Goal: Transaction & Acquisition: Purchase product/service

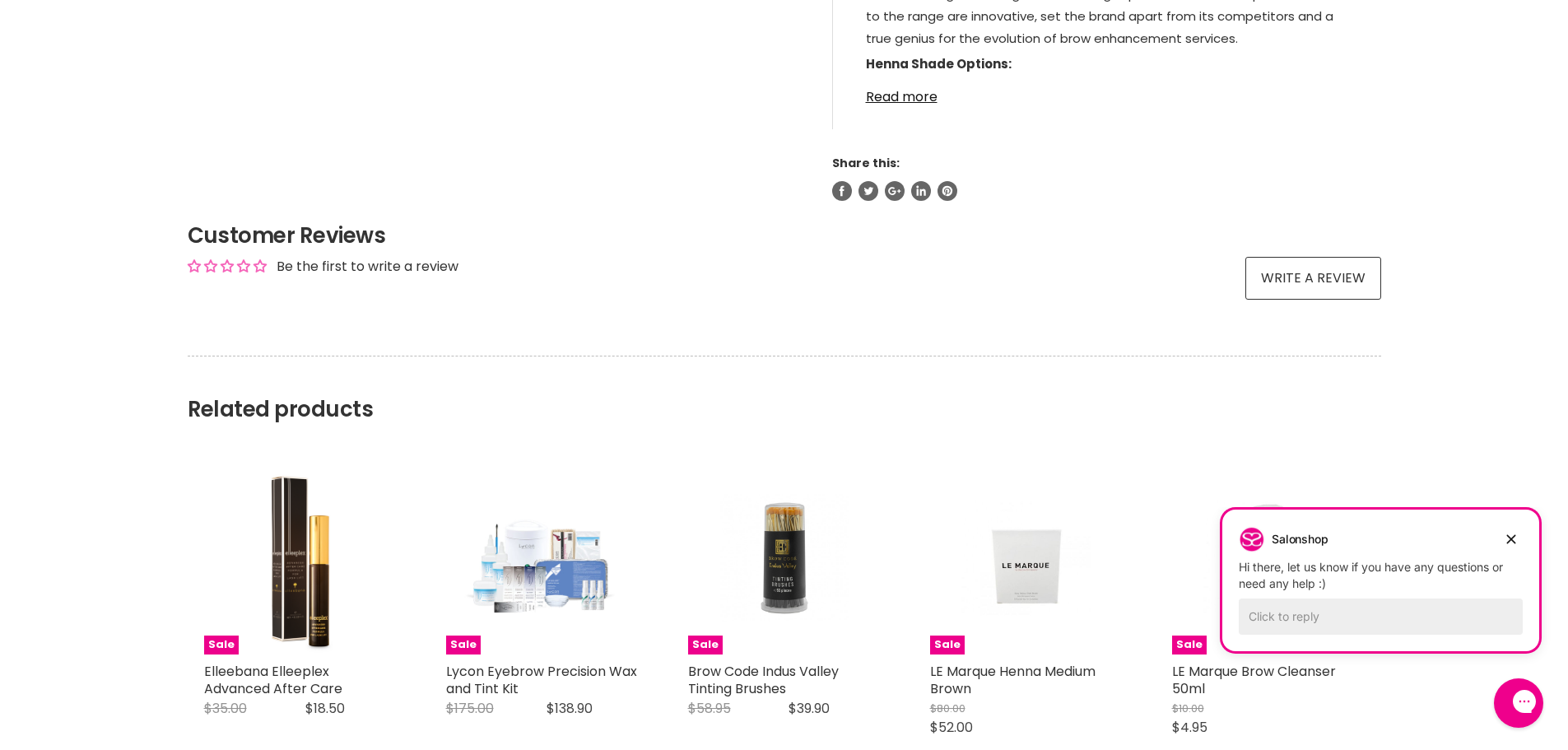
scroll to position [1235, 0]
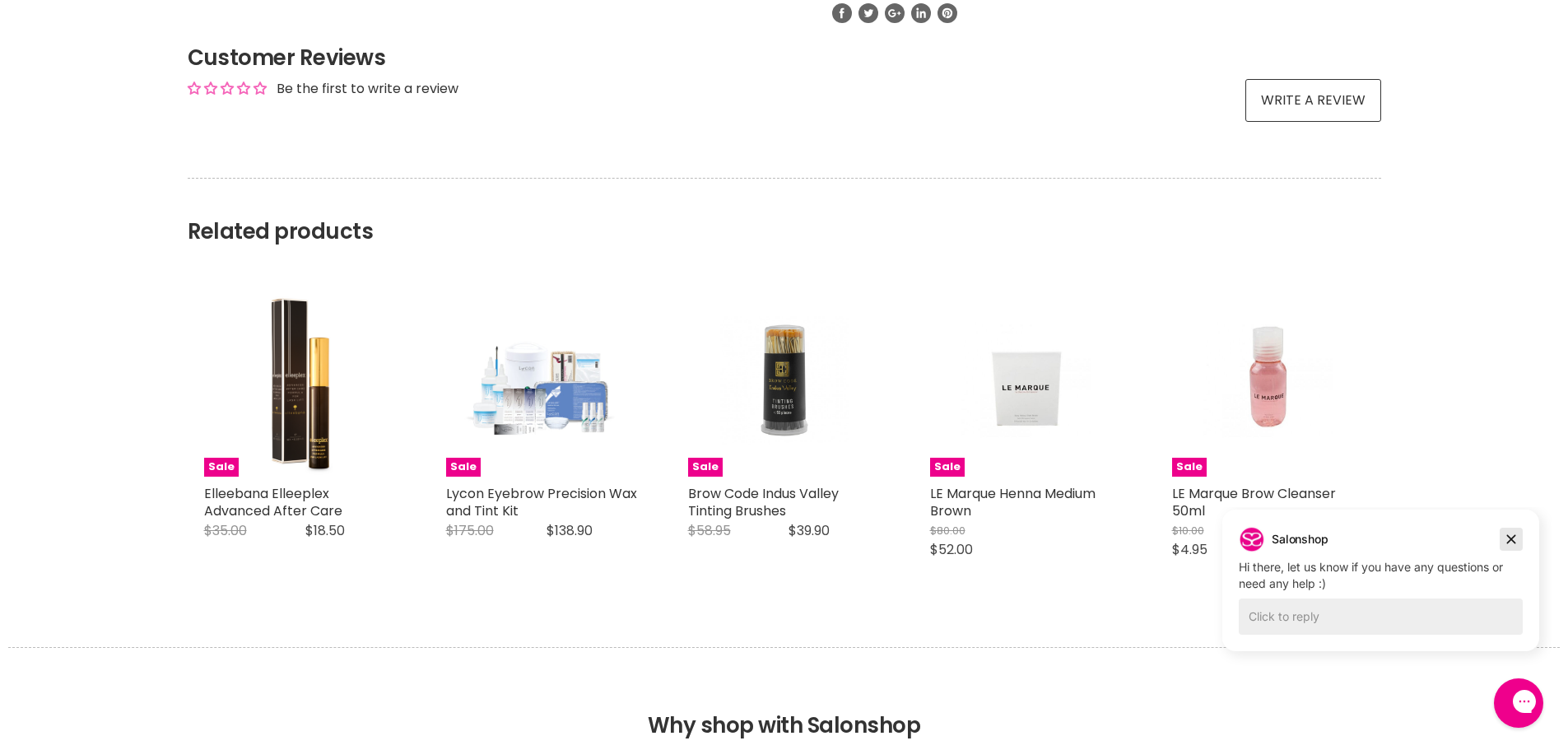
click at [1510, 545] on icon "Dismiss campaign" at bounding box center [1511, 539] width 16 height 19
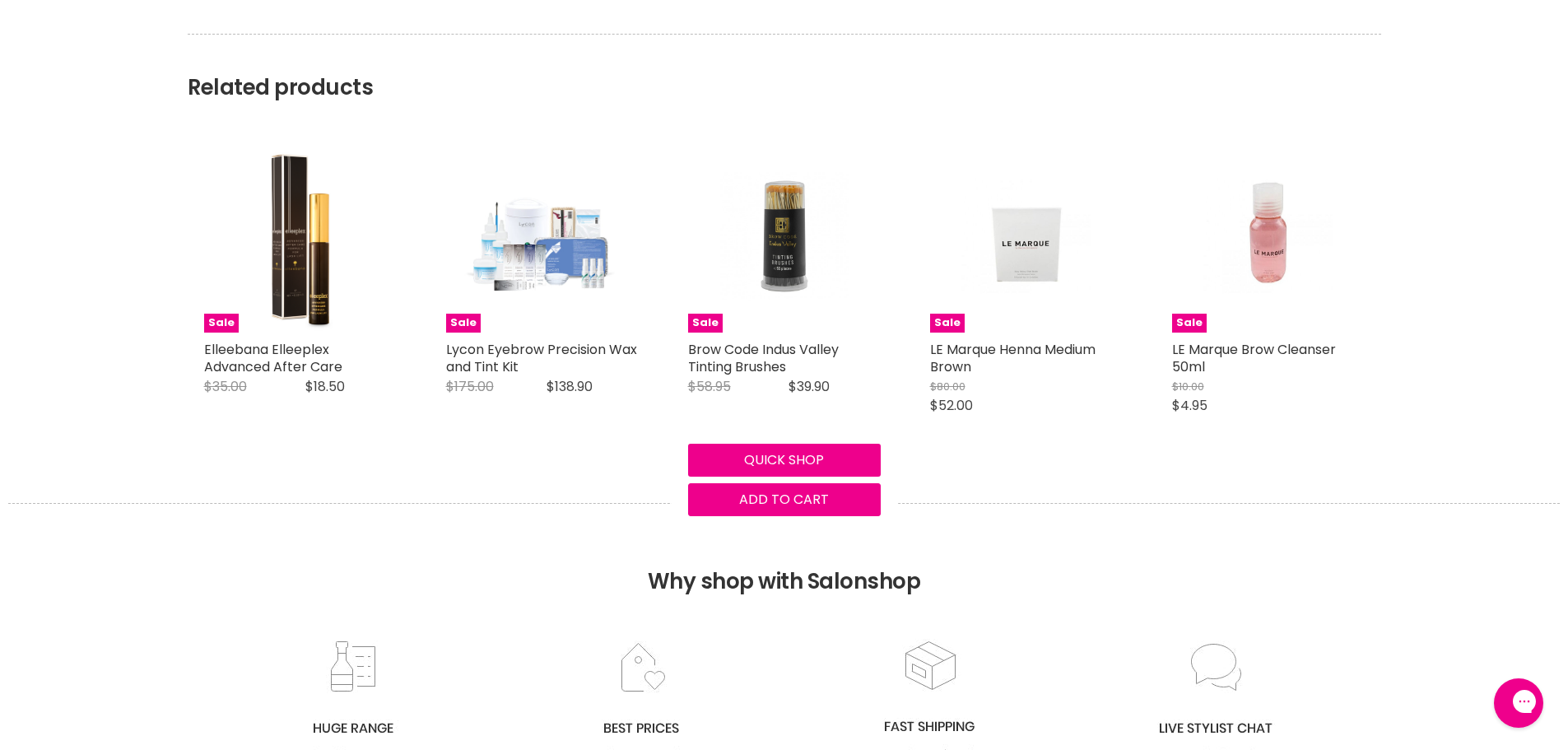
scroll to position [1399, 0]
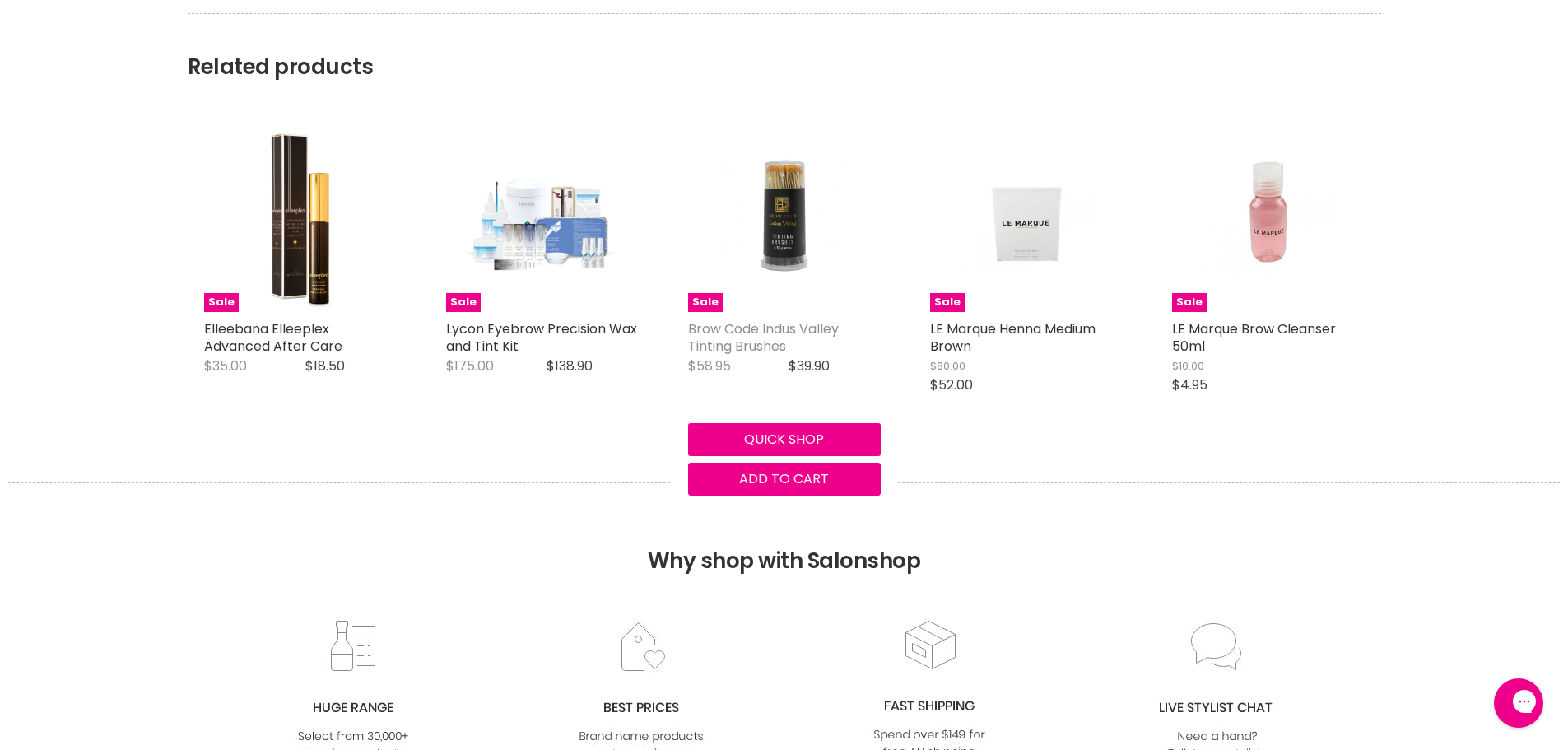
click at [777, 336] on link "Brow Code Indus Valley Tinting Brushes" at bounding box center [764, 337] width 151 height 36
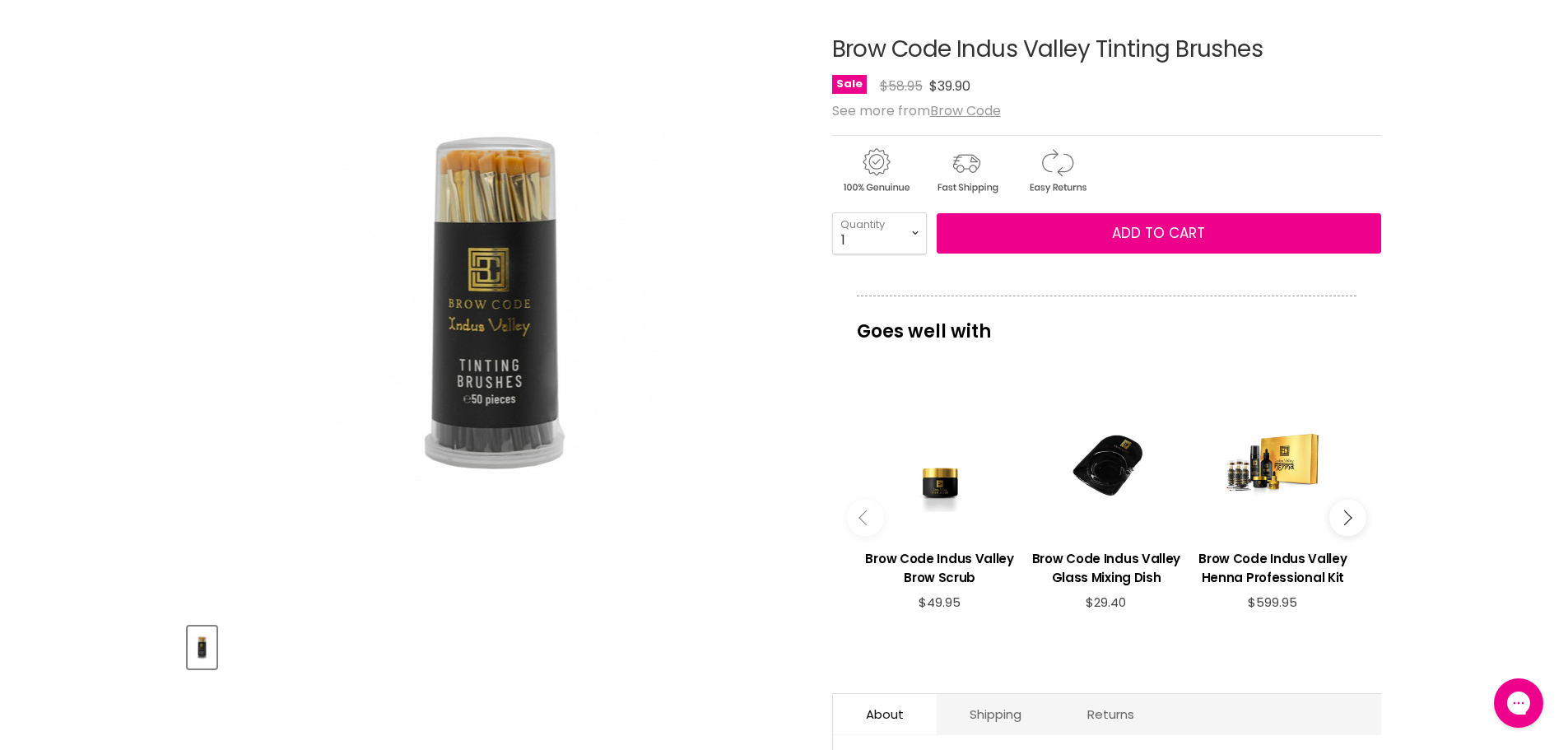
scroll to position [164, 0]
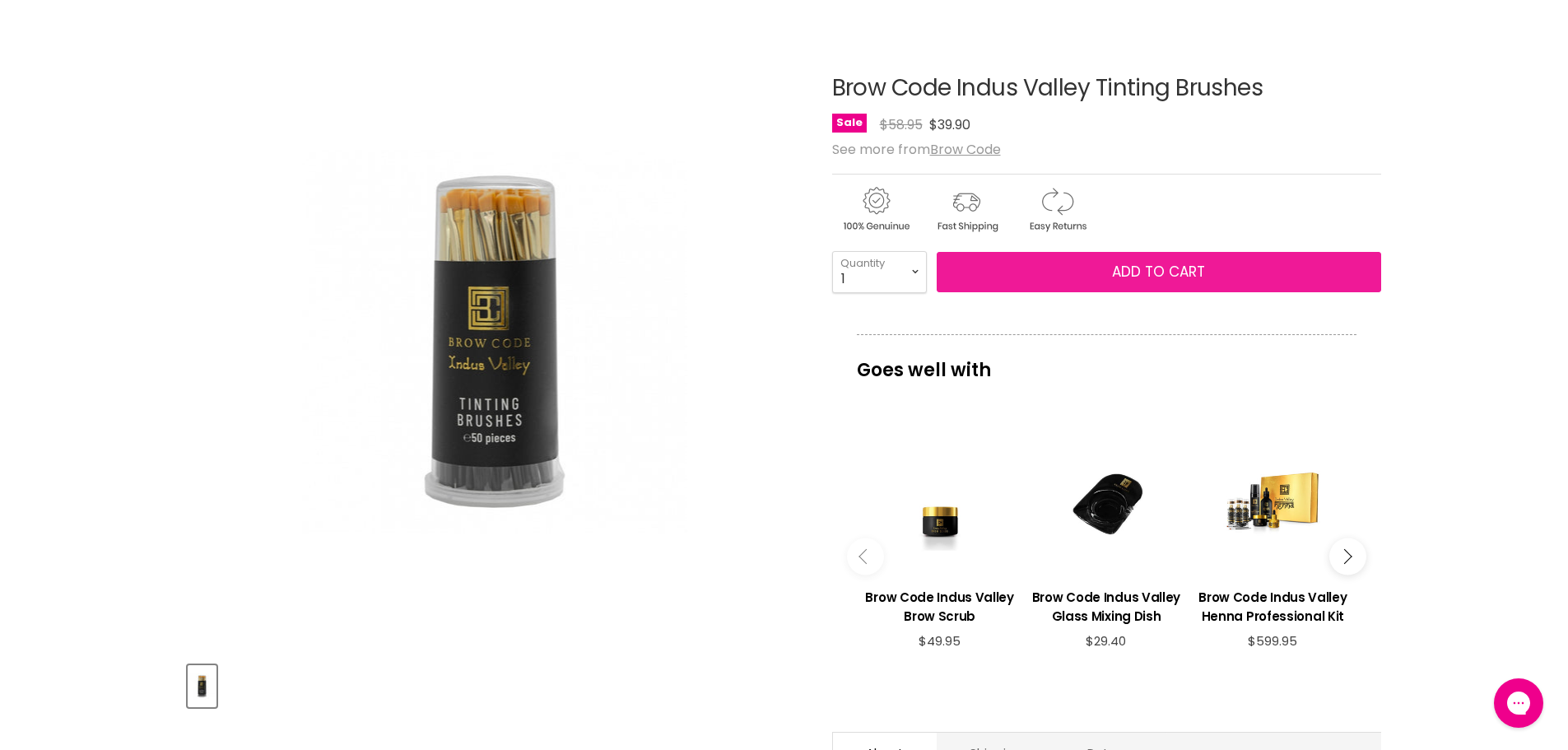
click at [1016, 264] on button "Add to cart" at bounding box center [1159, 272] width 444 height 42
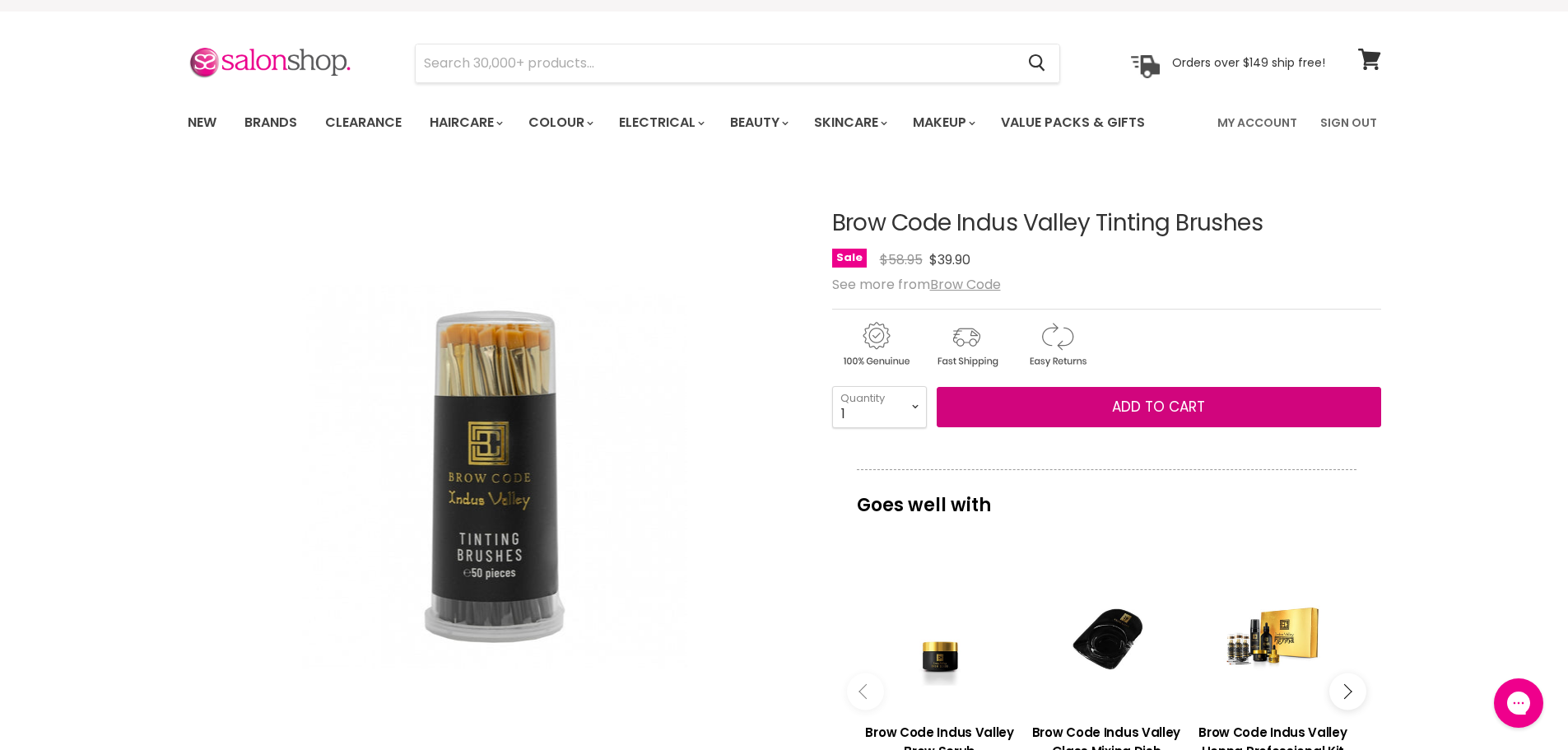
scroll to position [0, 0]
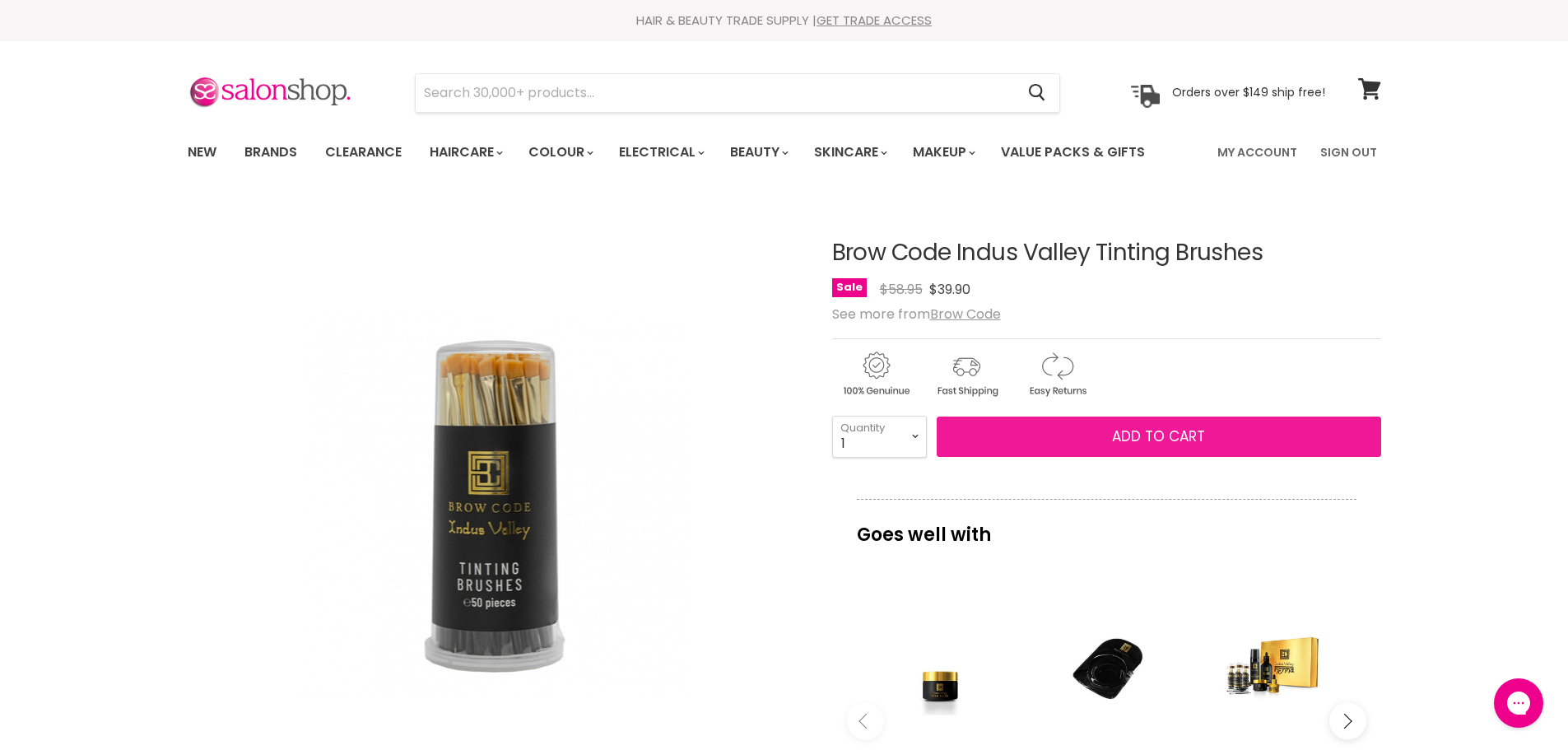
click at [1165, 431] on span "Add to cart" at bounding box center [1159, 436] width 93 height 19
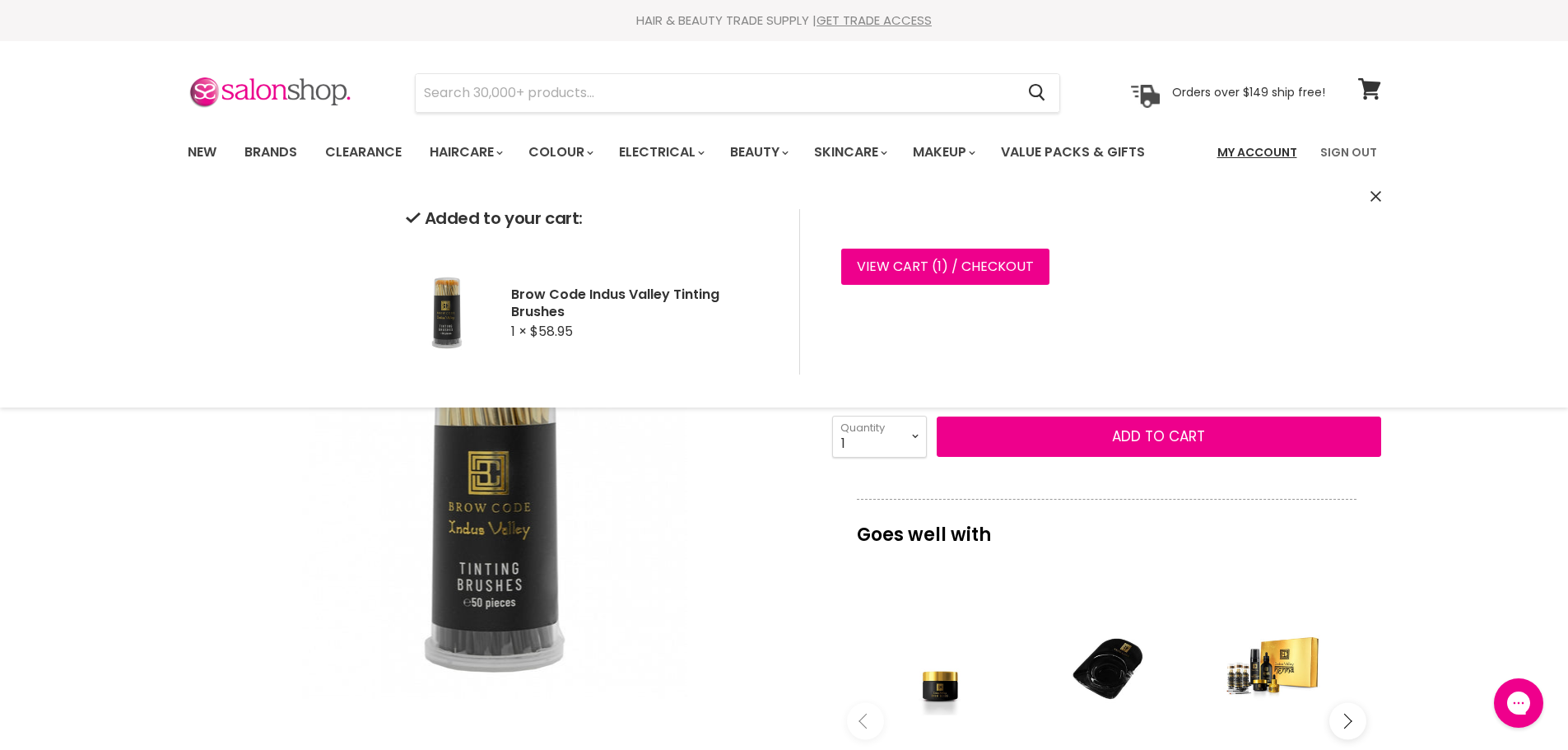
click at [1239, 153] on link "My Account" at bounding box center [1258, 152] width 100 height 35
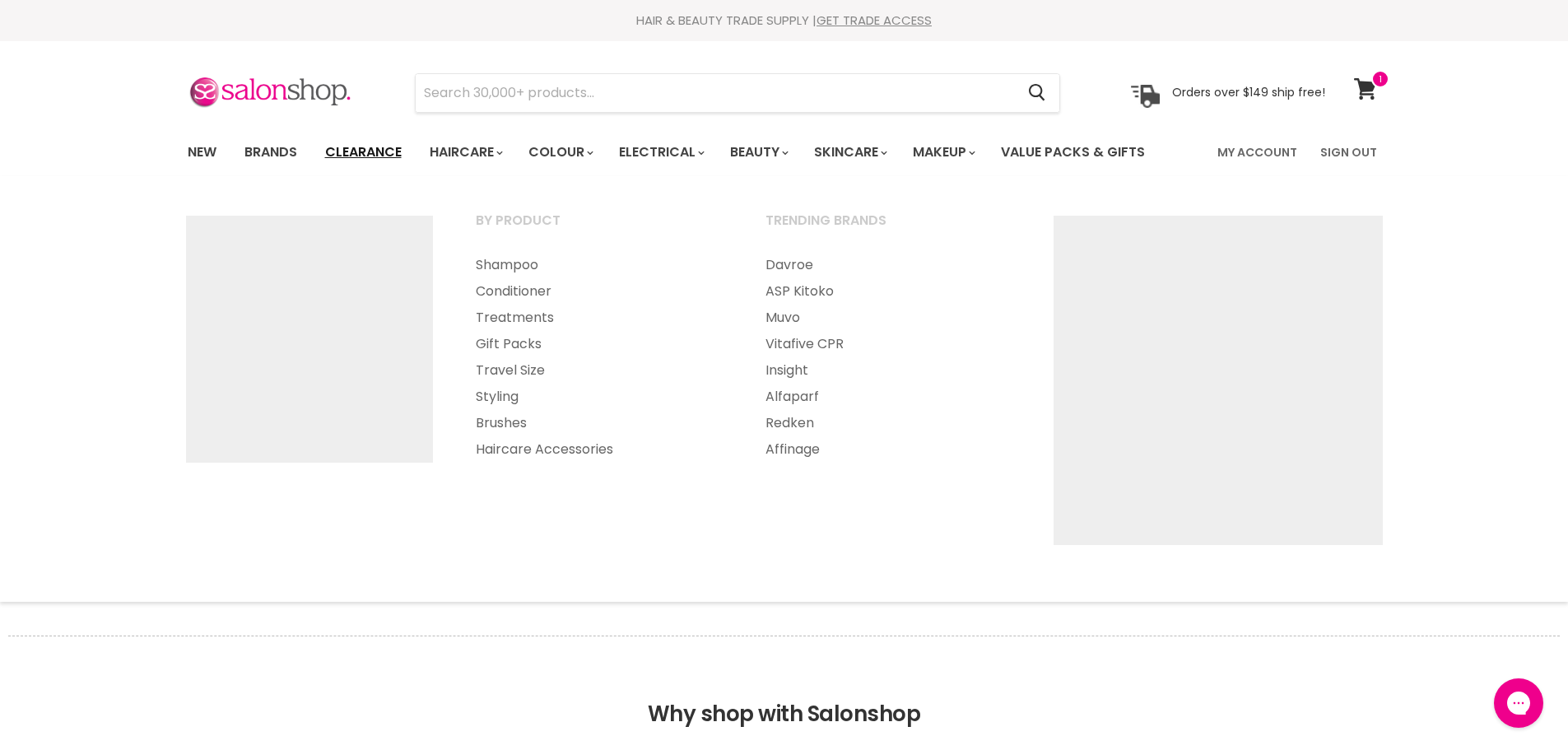
click at [387, 153] on link "Clearance" at bounding box center [363, 152] width 101 height 35
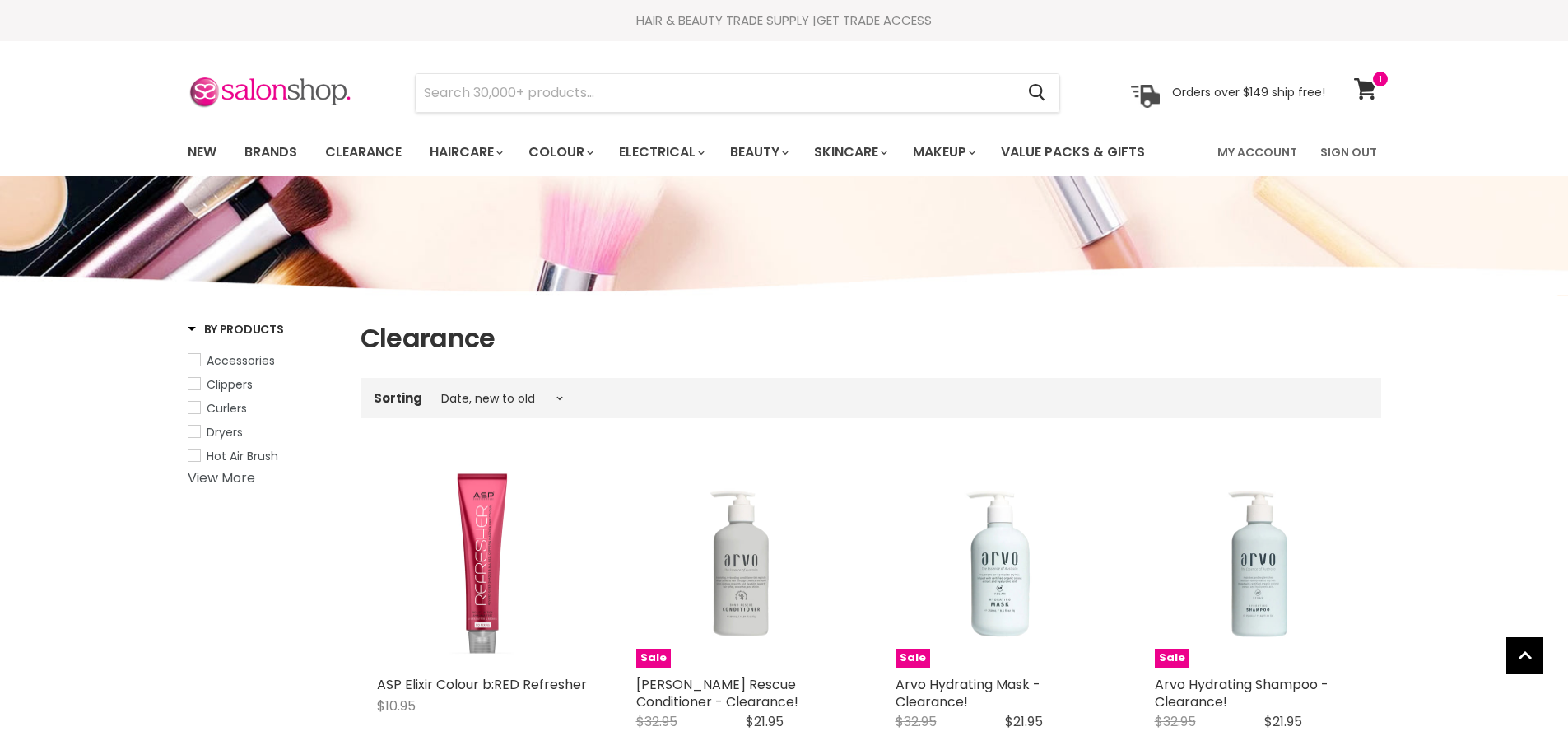
select select "created-descending"
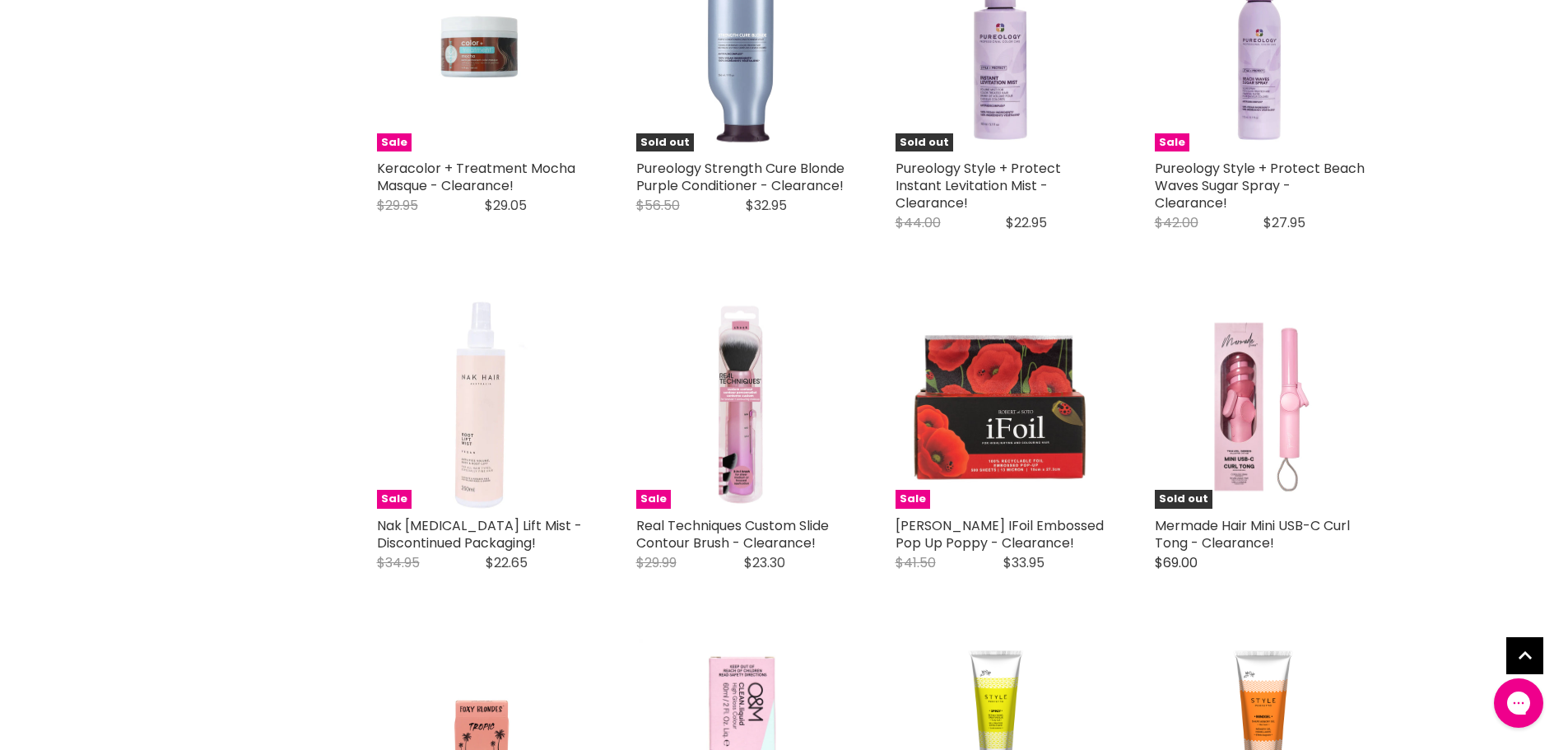
scroll to position [3621, 0]
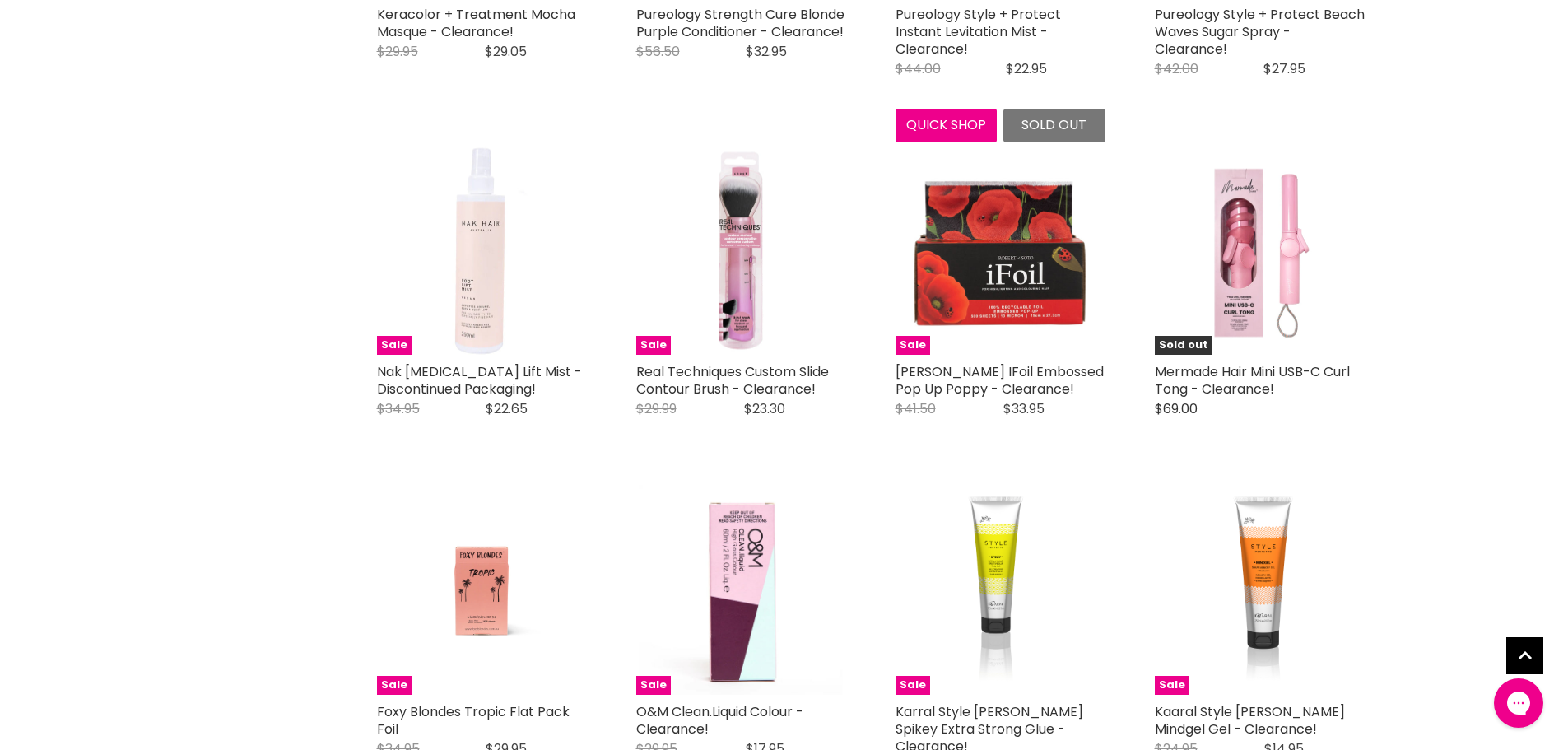
scroll to position [4114, 0]
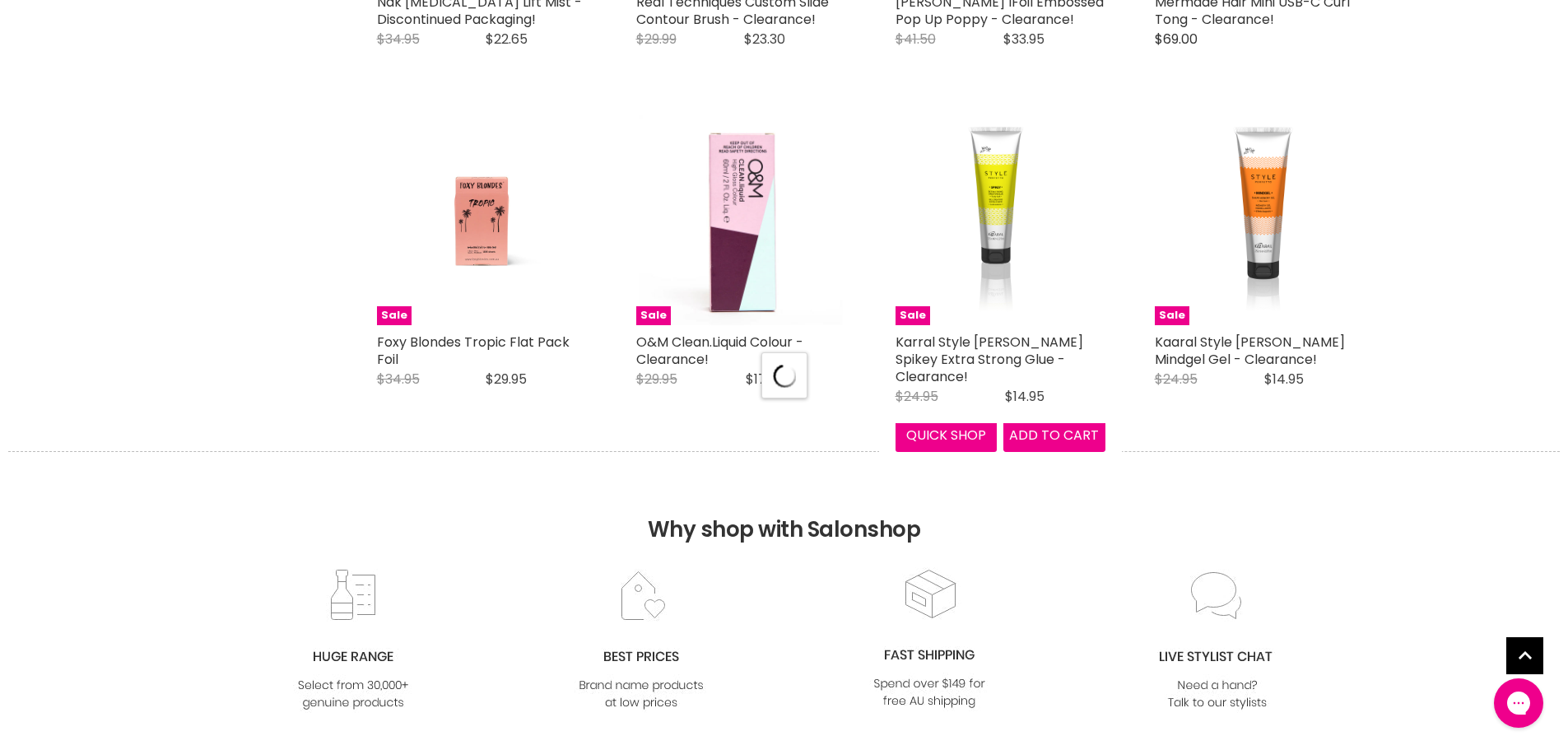
select select "created-descending"
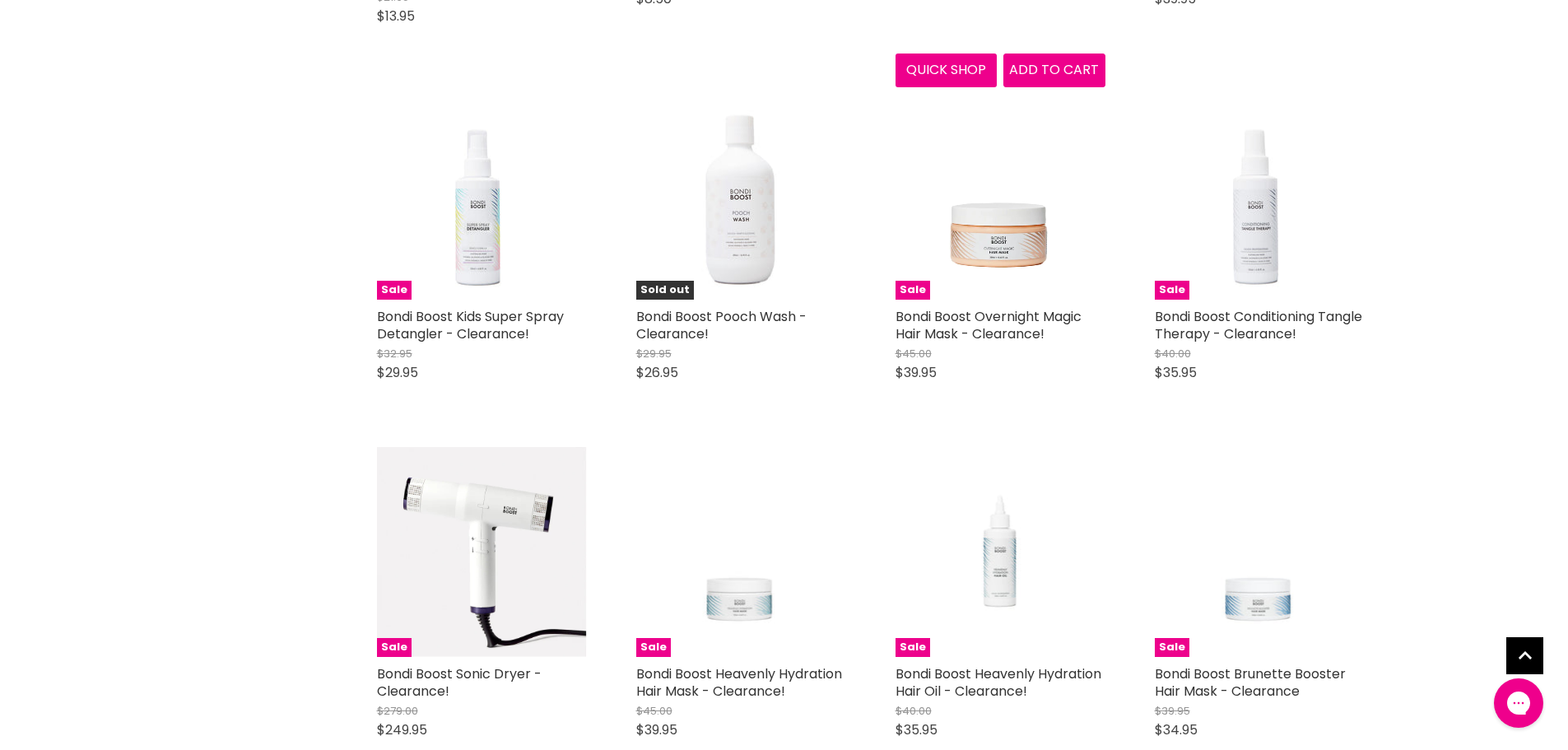
scroll to position [7654, 0]
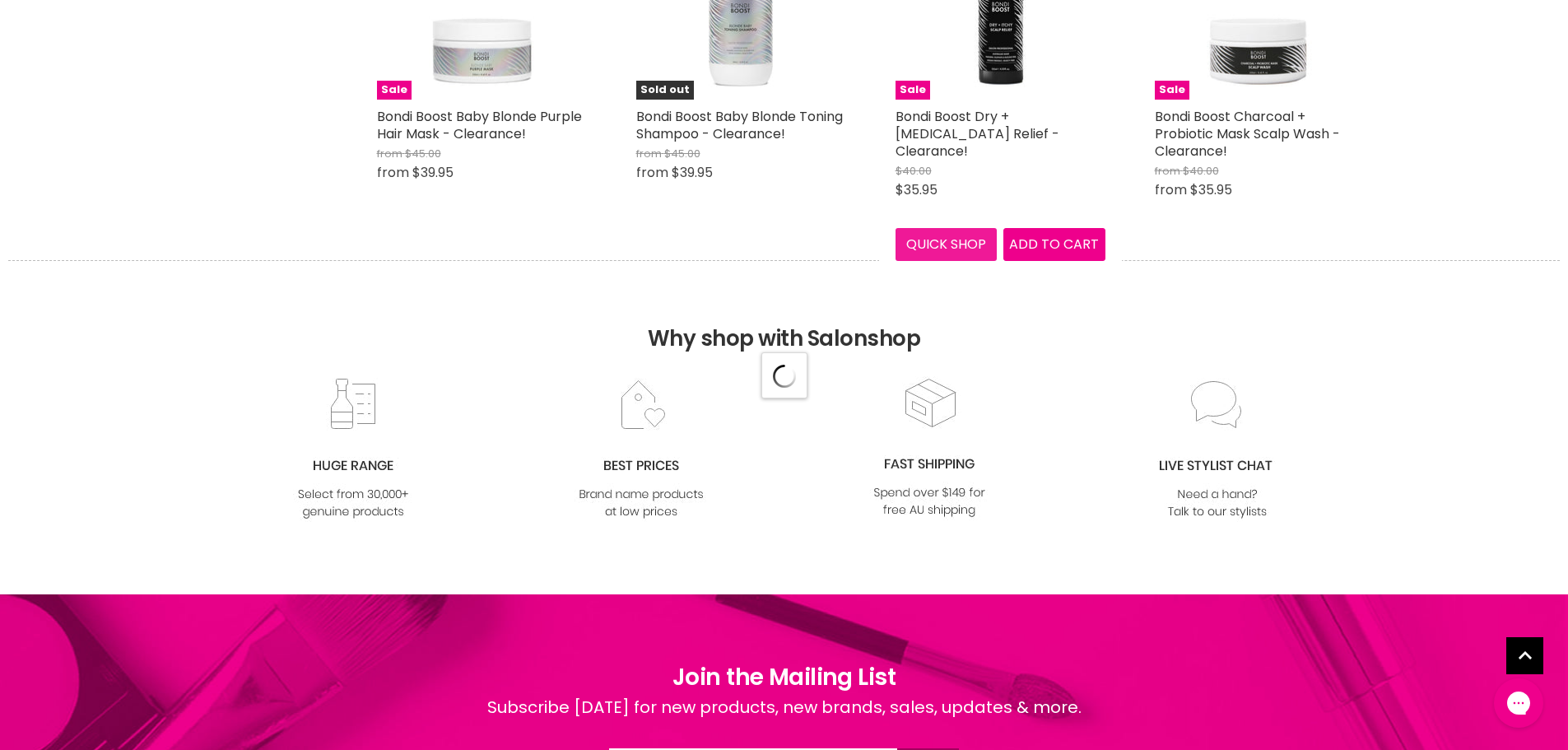
select select "created-descending"
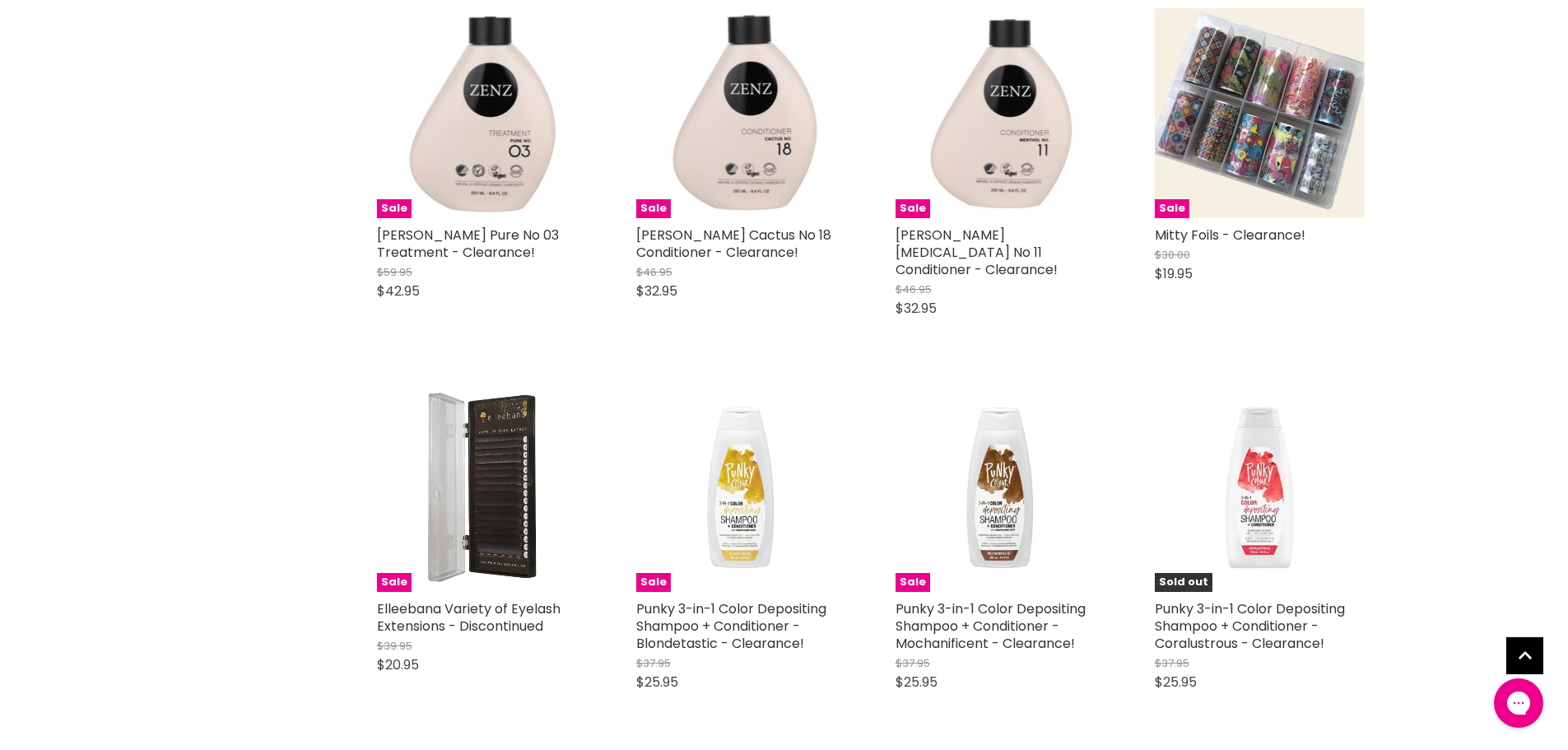
scroll to position [12428, 0]
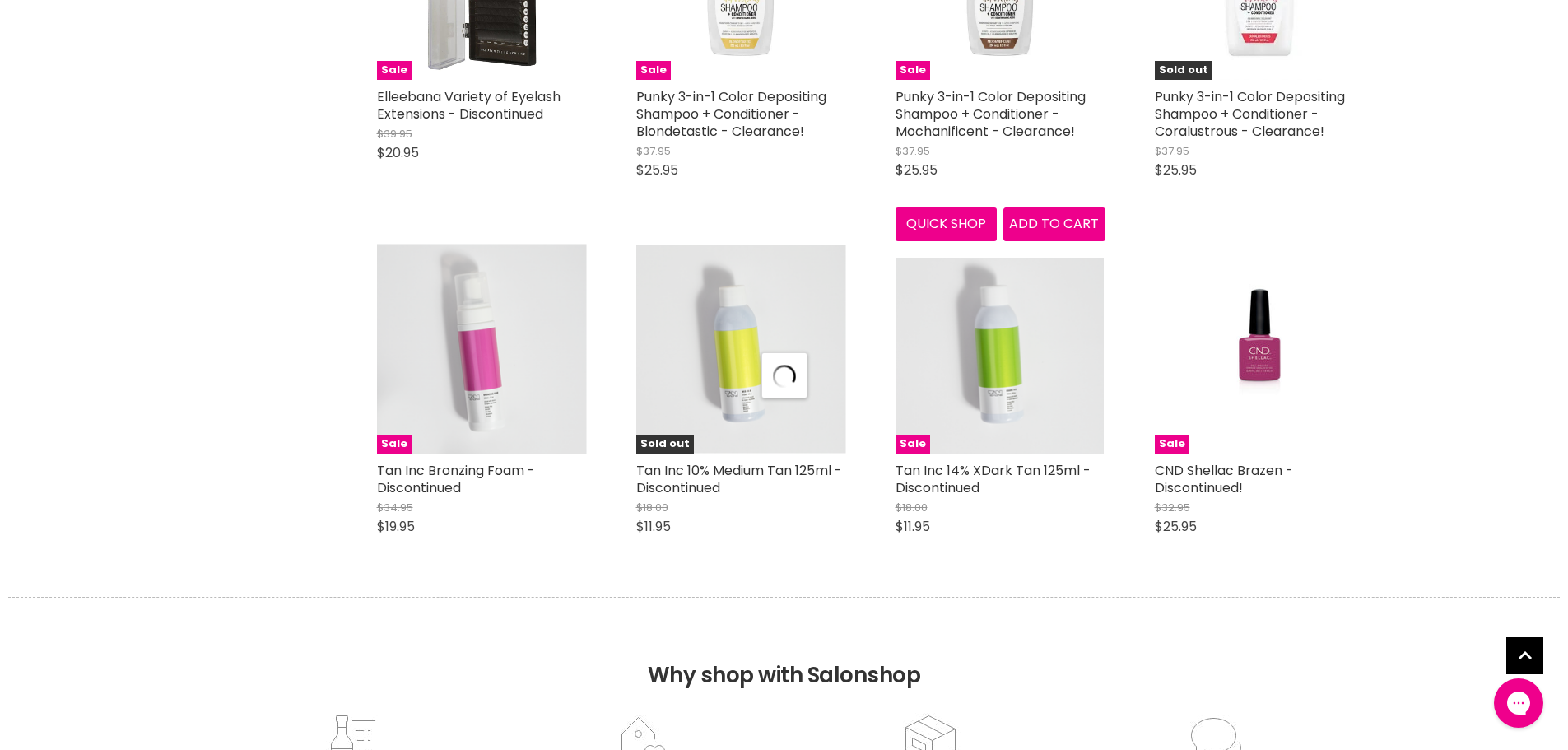
select select "created-descending"
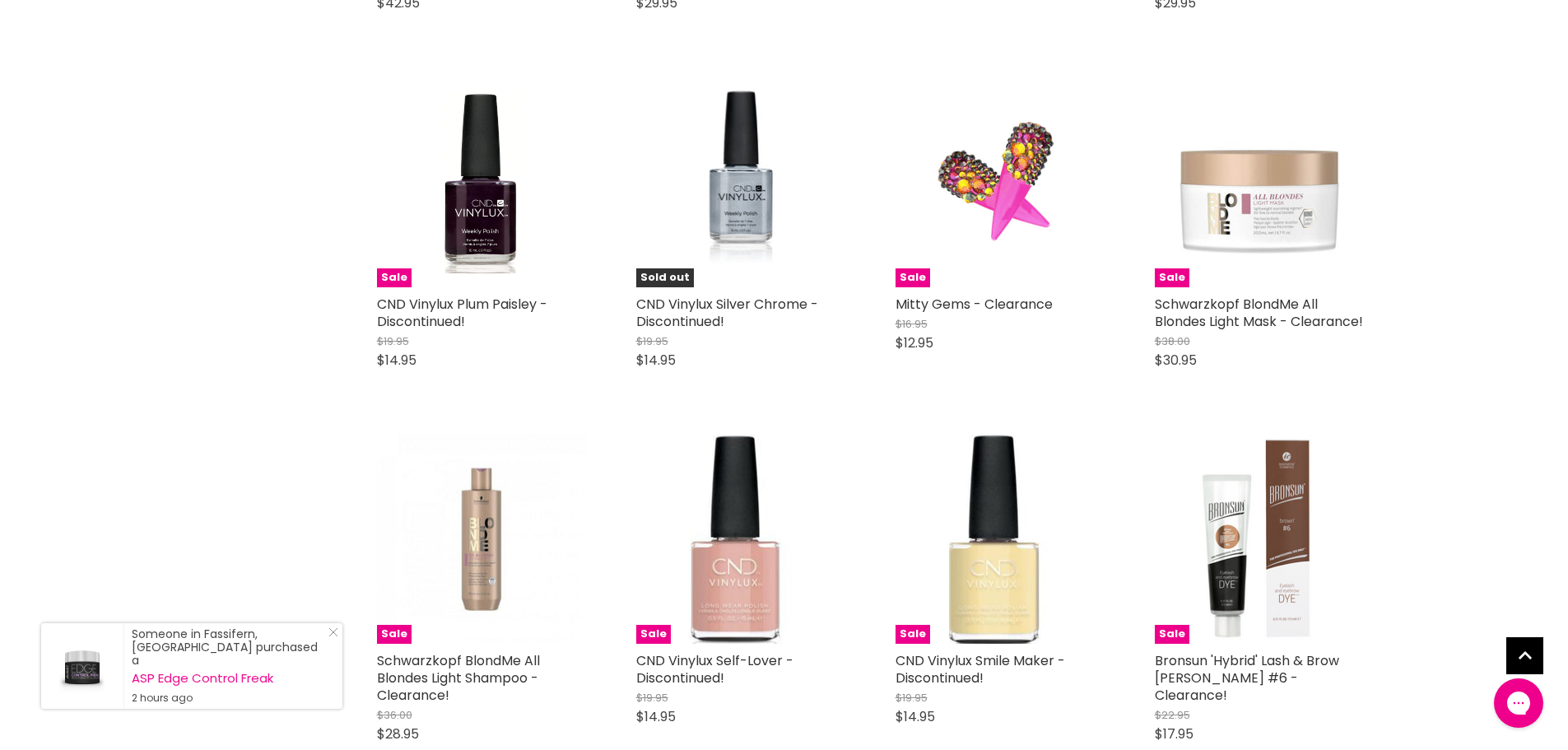
scroll to position [16708, 0]
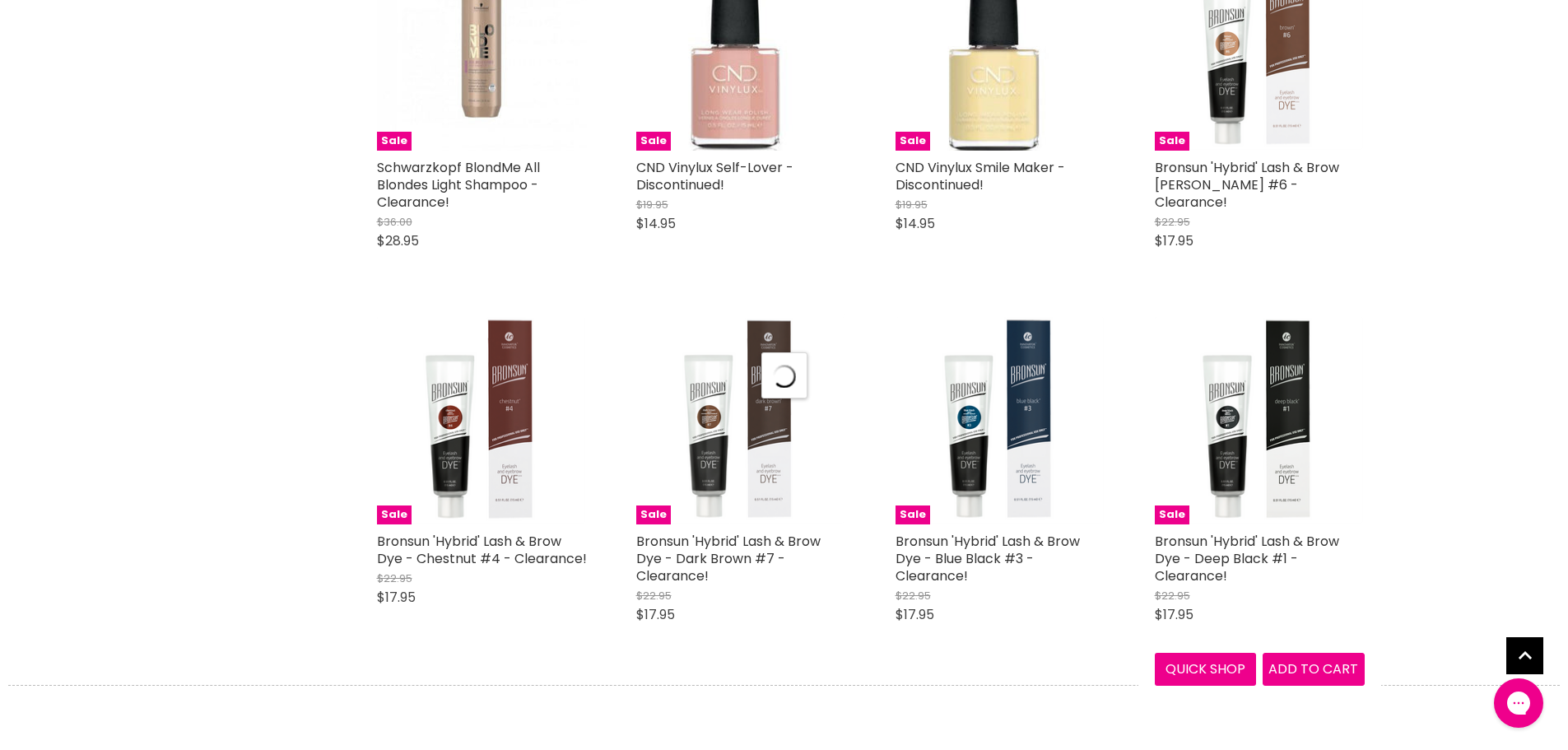
scroll to position [17120, 0]
select select "created-descending"
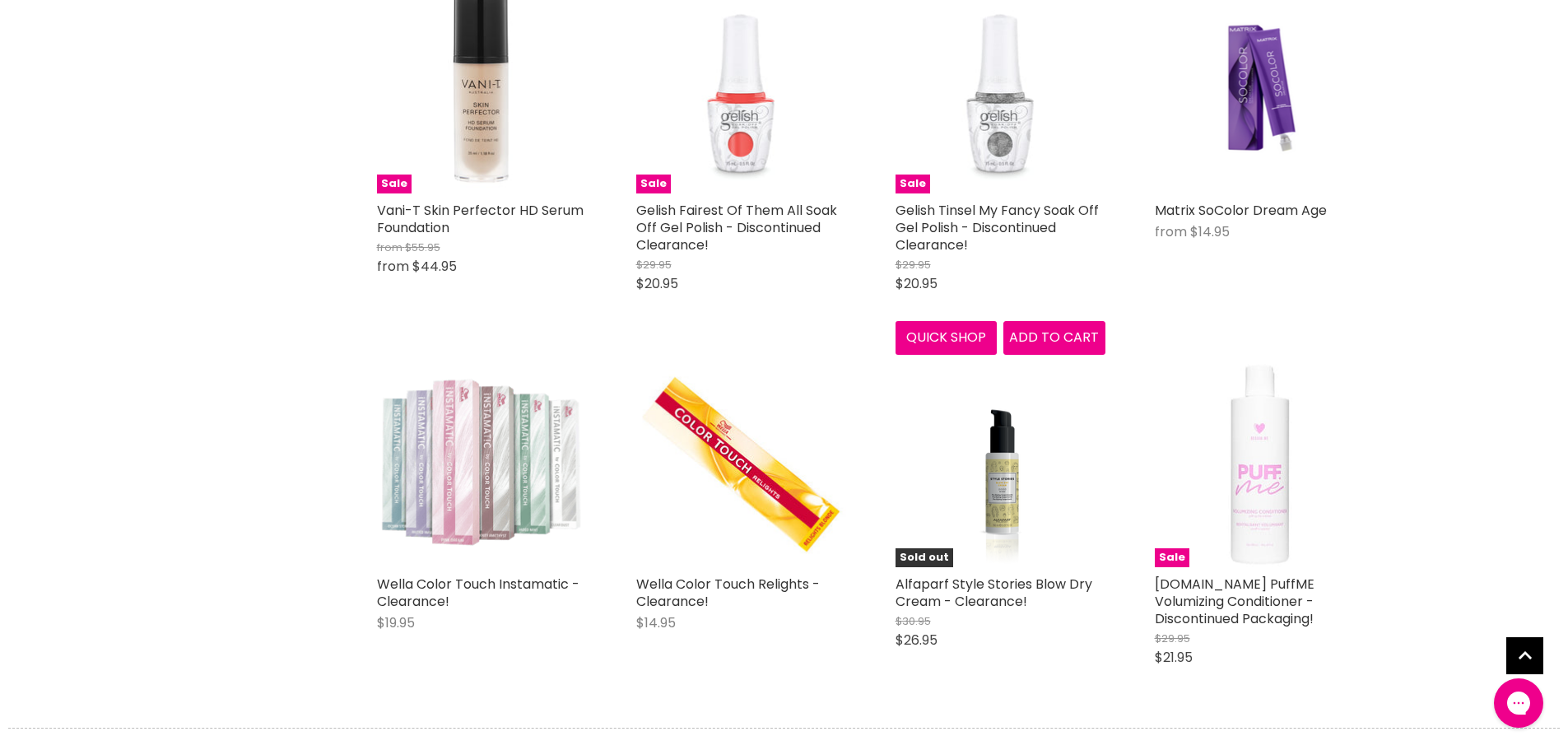
scroll to position [21483, 0]
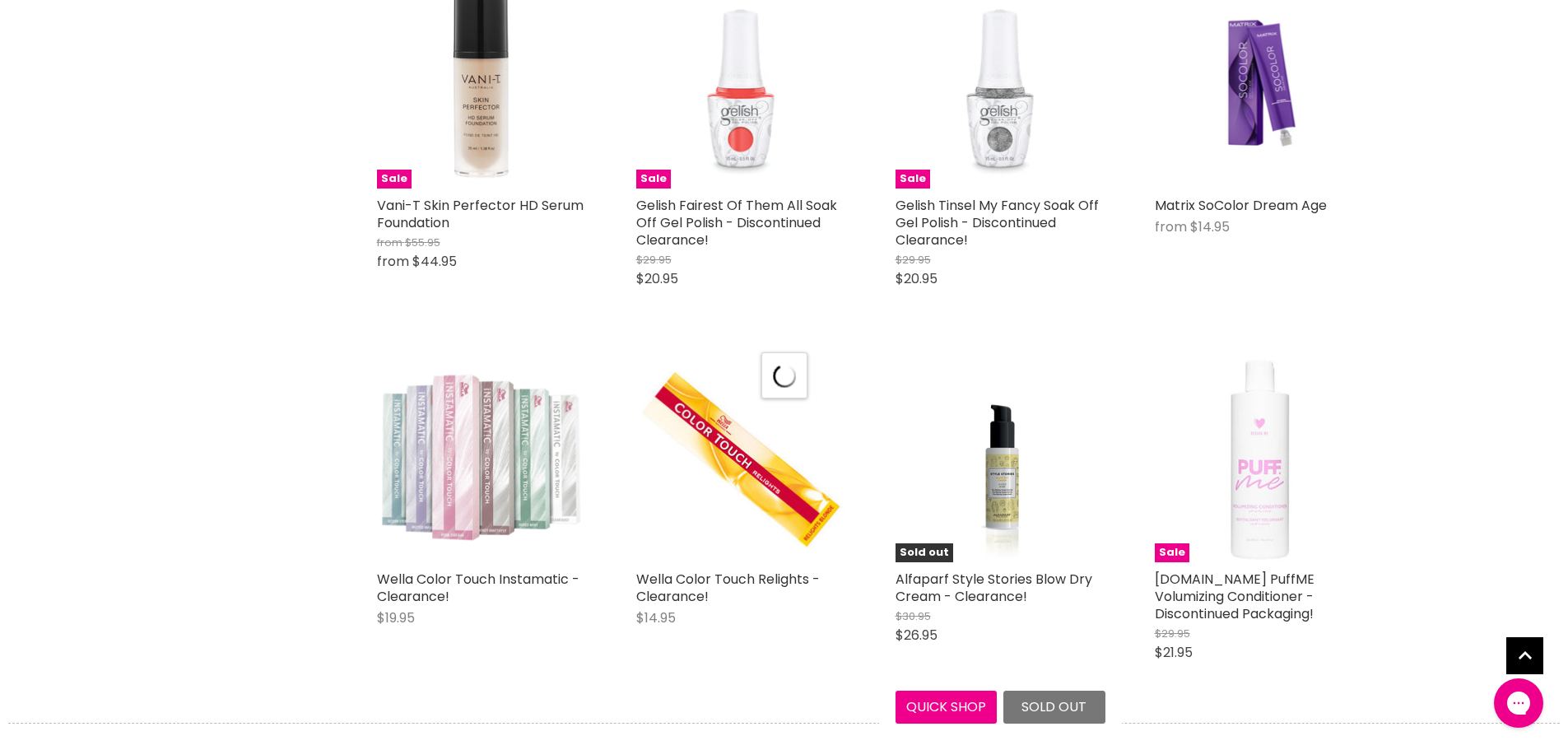
scroll to position [21565, 0]
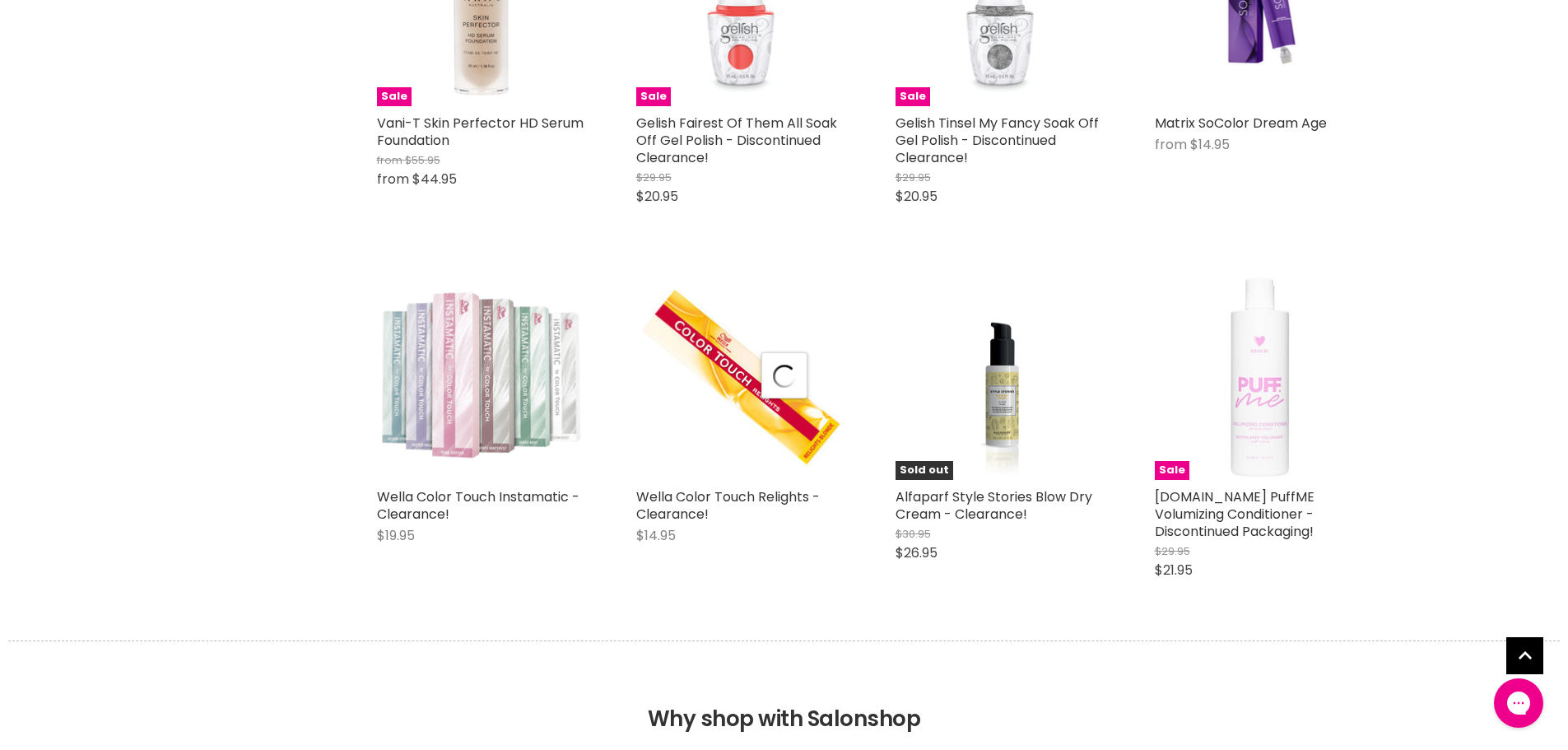
select select "created-descending"
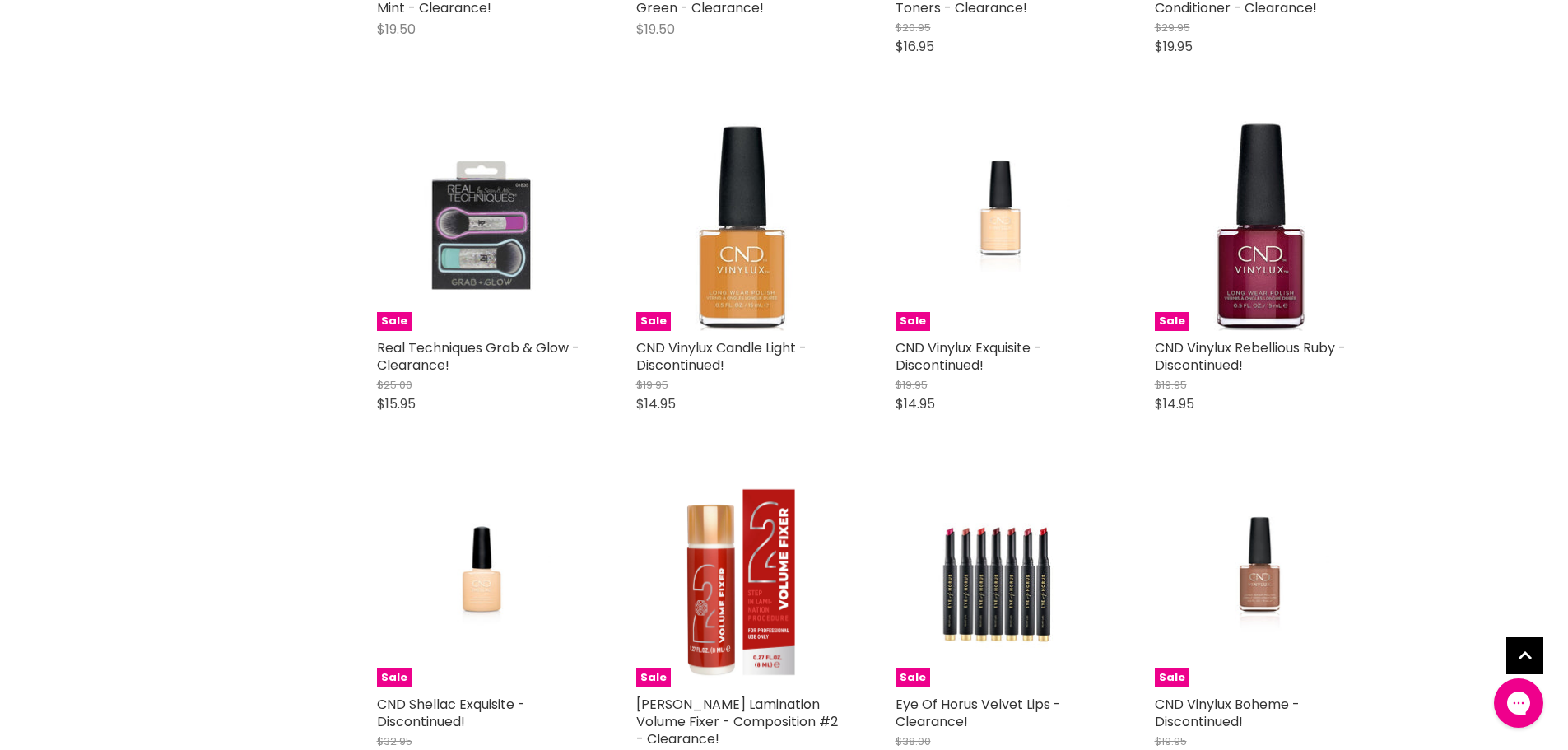
scroll to position [24281, 0]
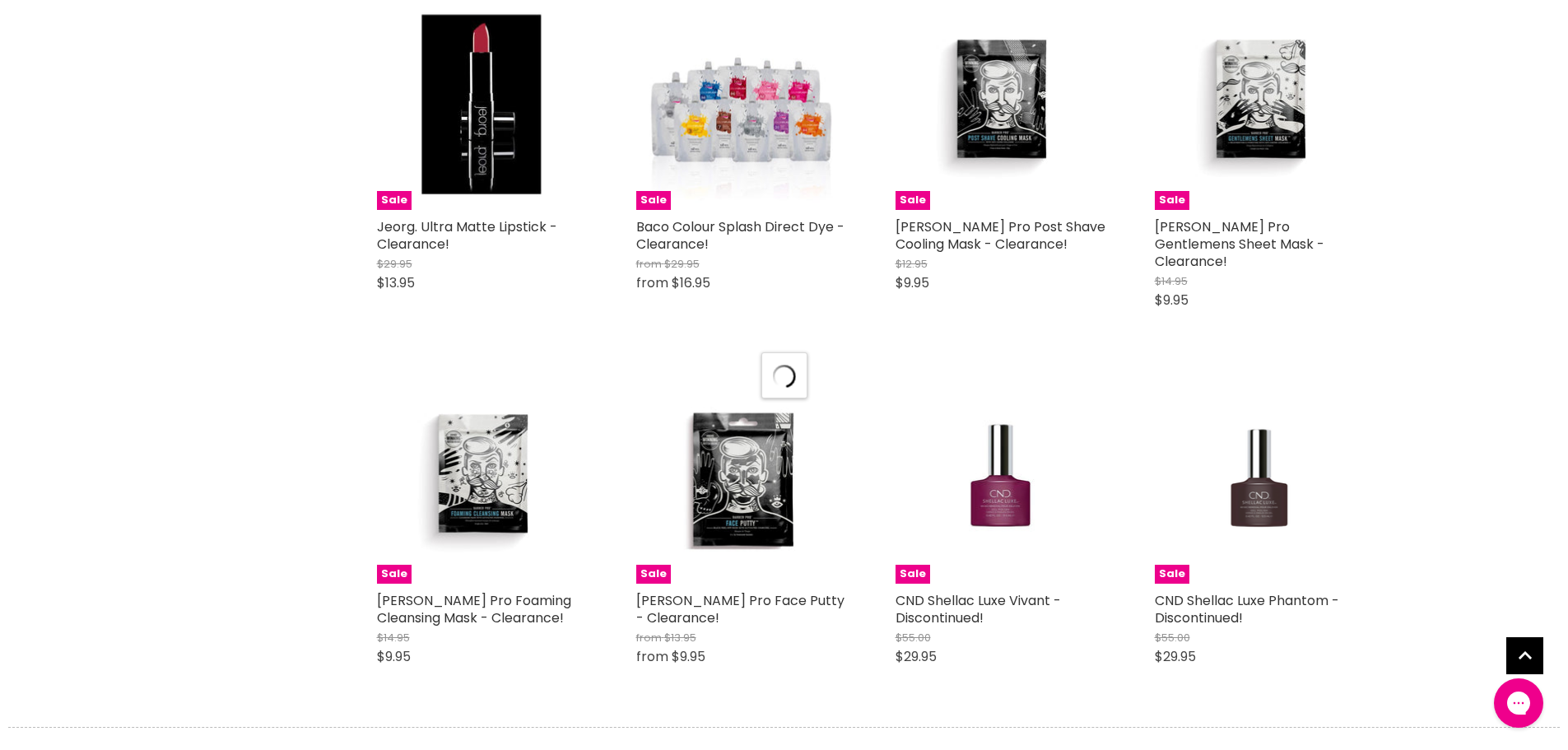
scroll to position [26092, 0]
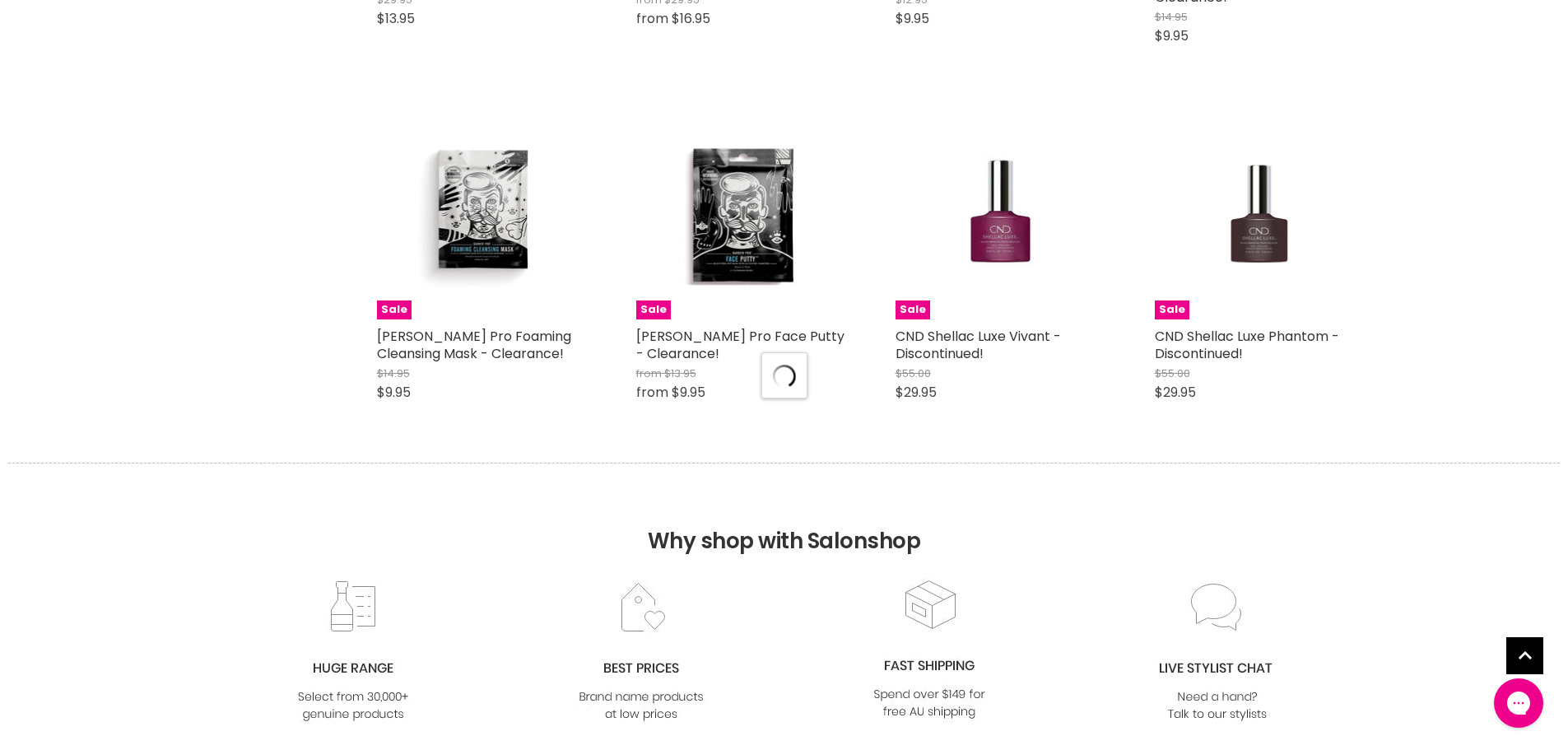
select select "created-descending"
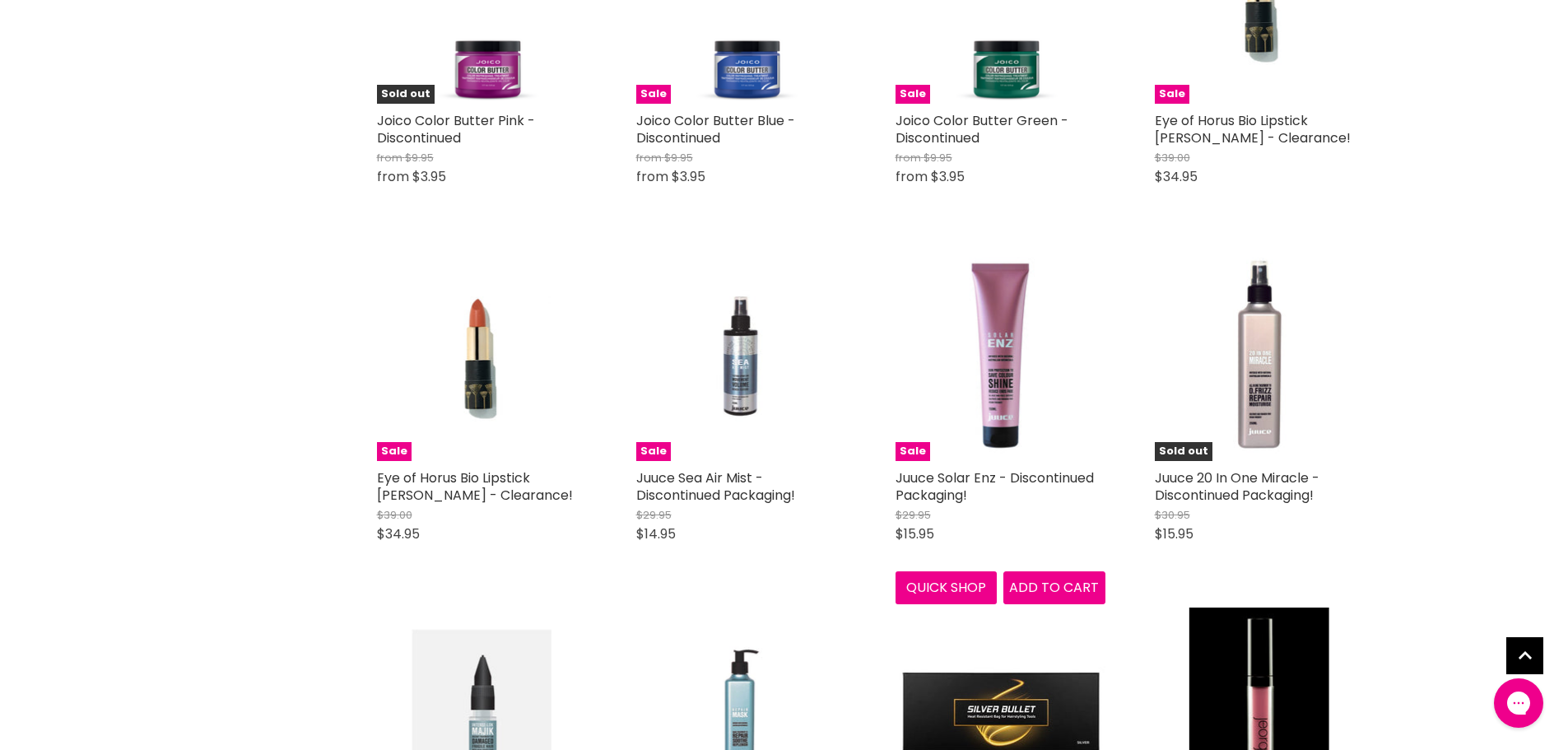
scroll to position [28562, 0]
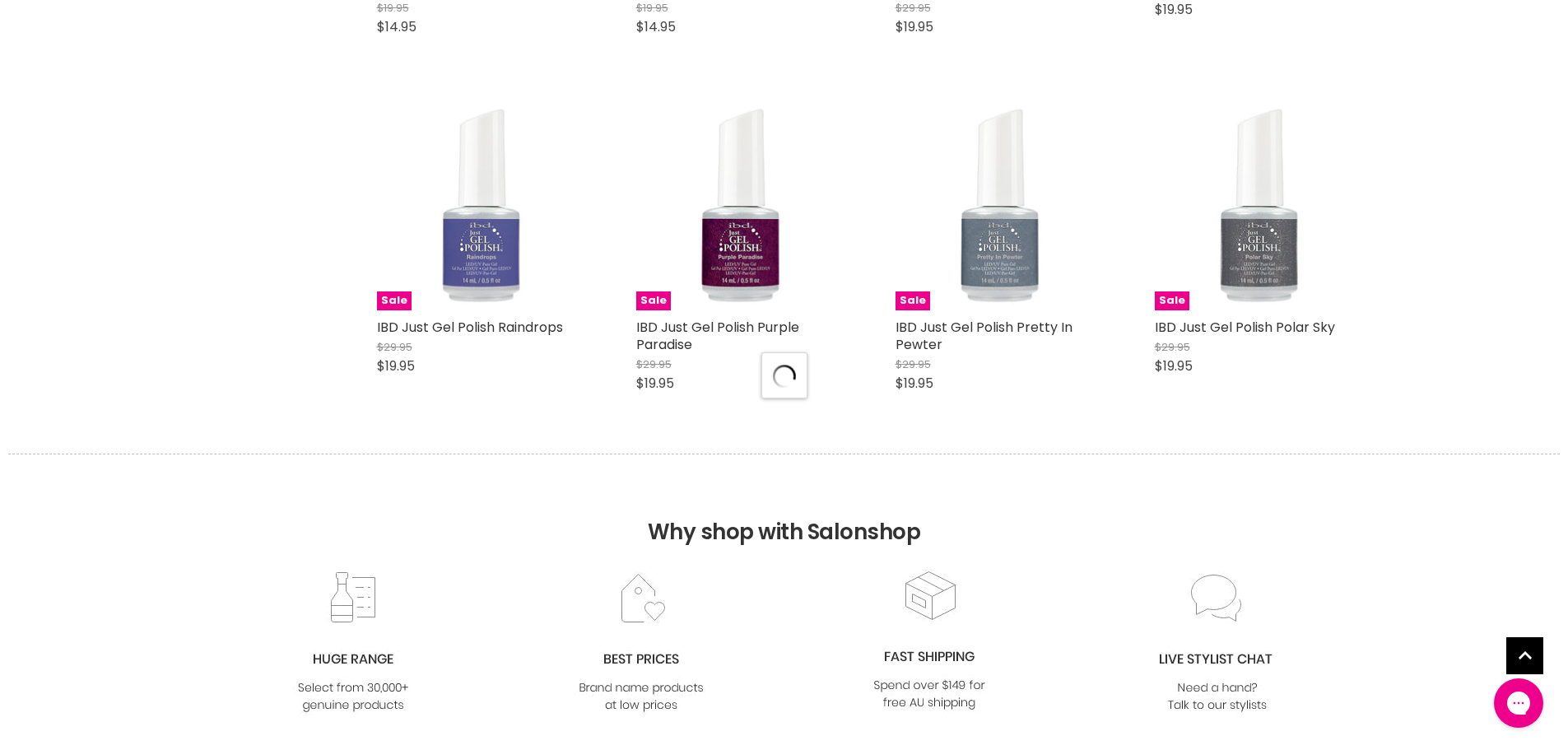
select select "created-descending"
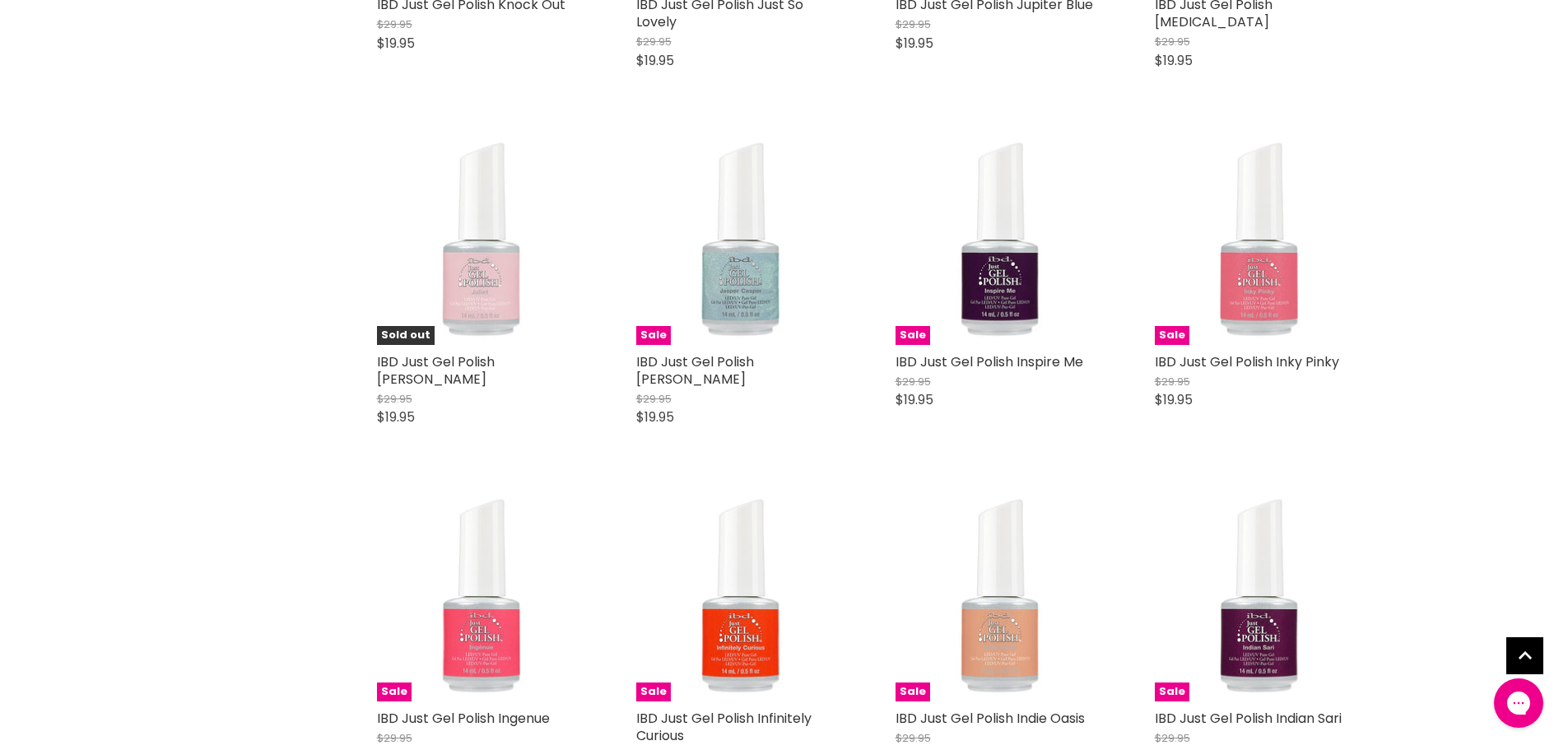
scroll to position [33089, 0]
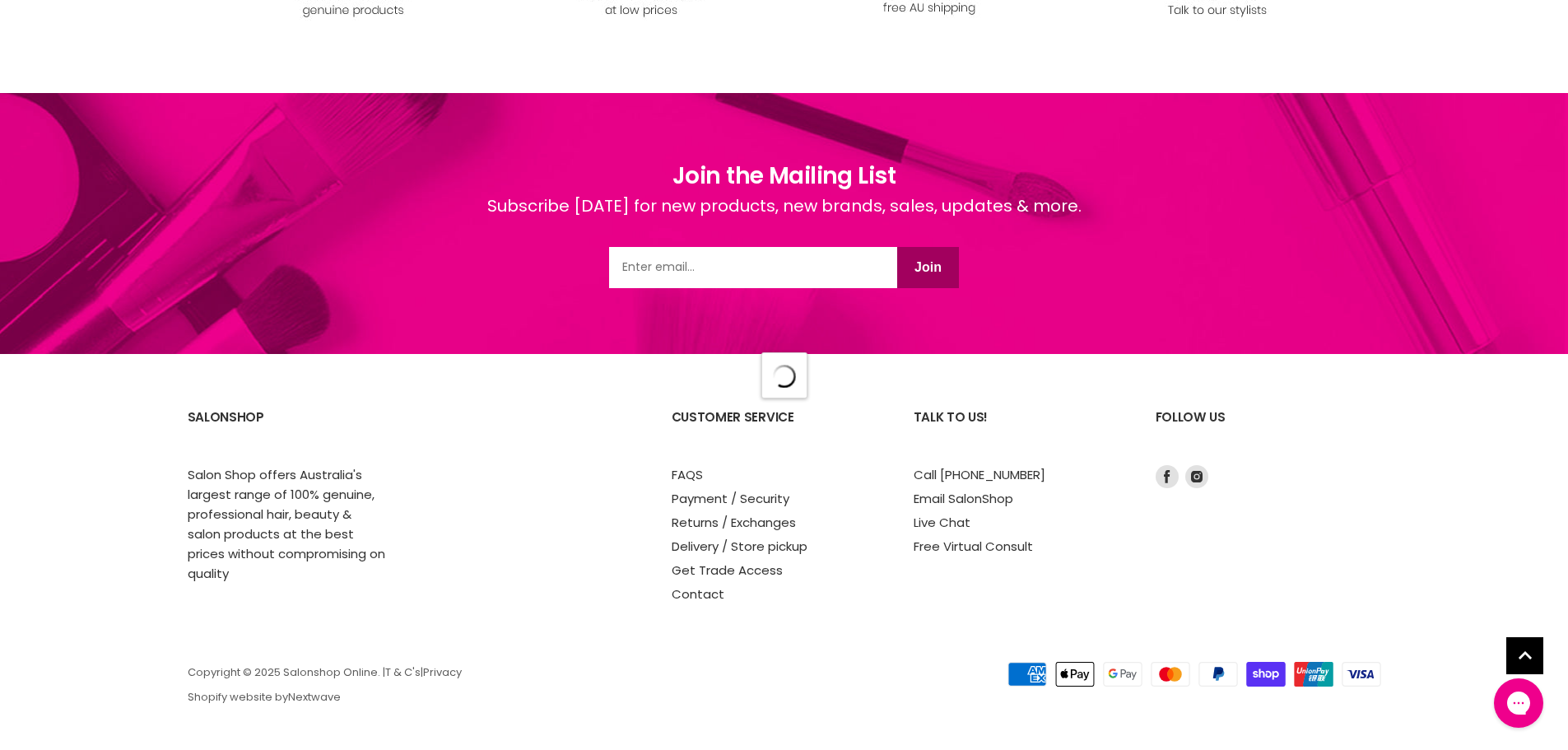
select select "created-descending"
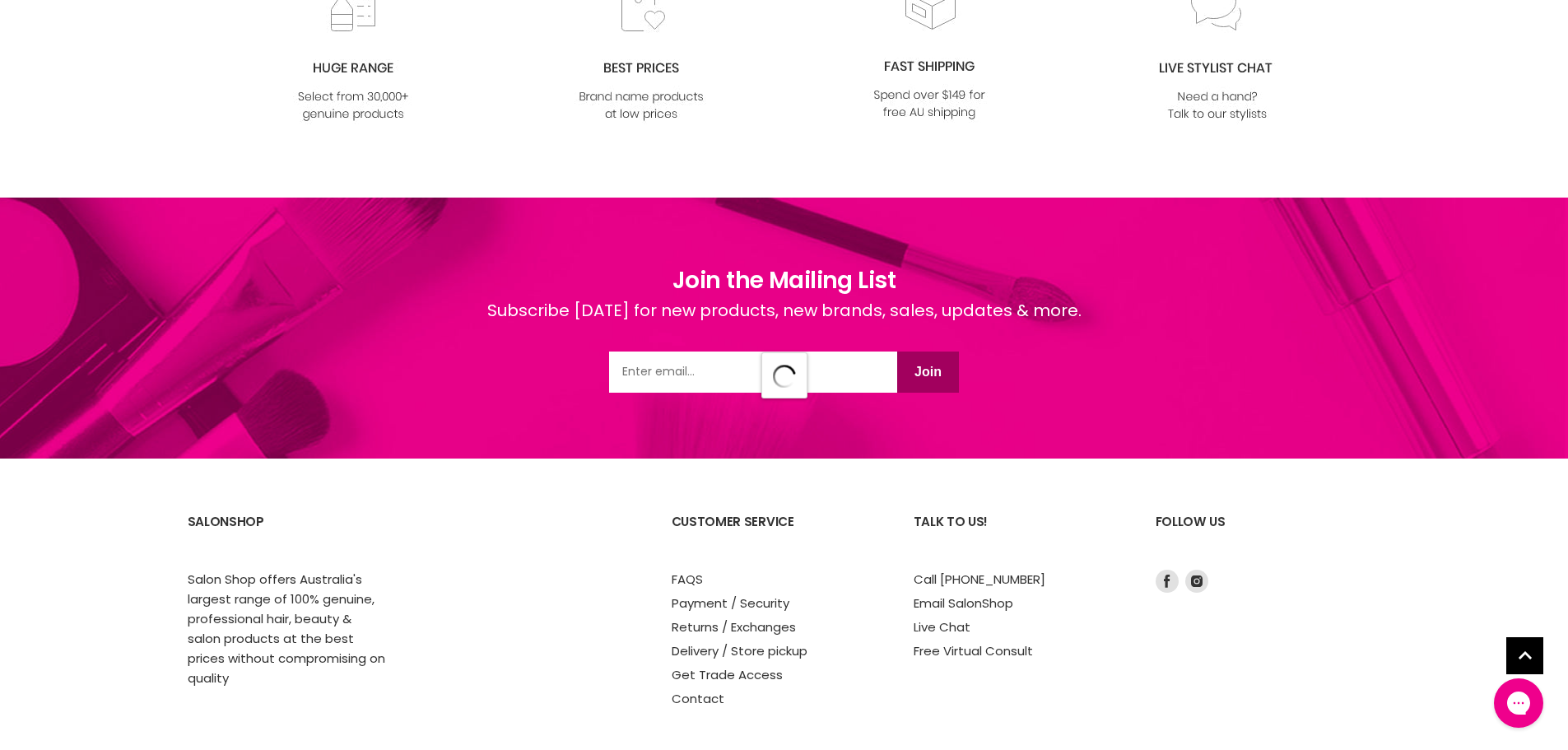
scroll to position [37630, 0]
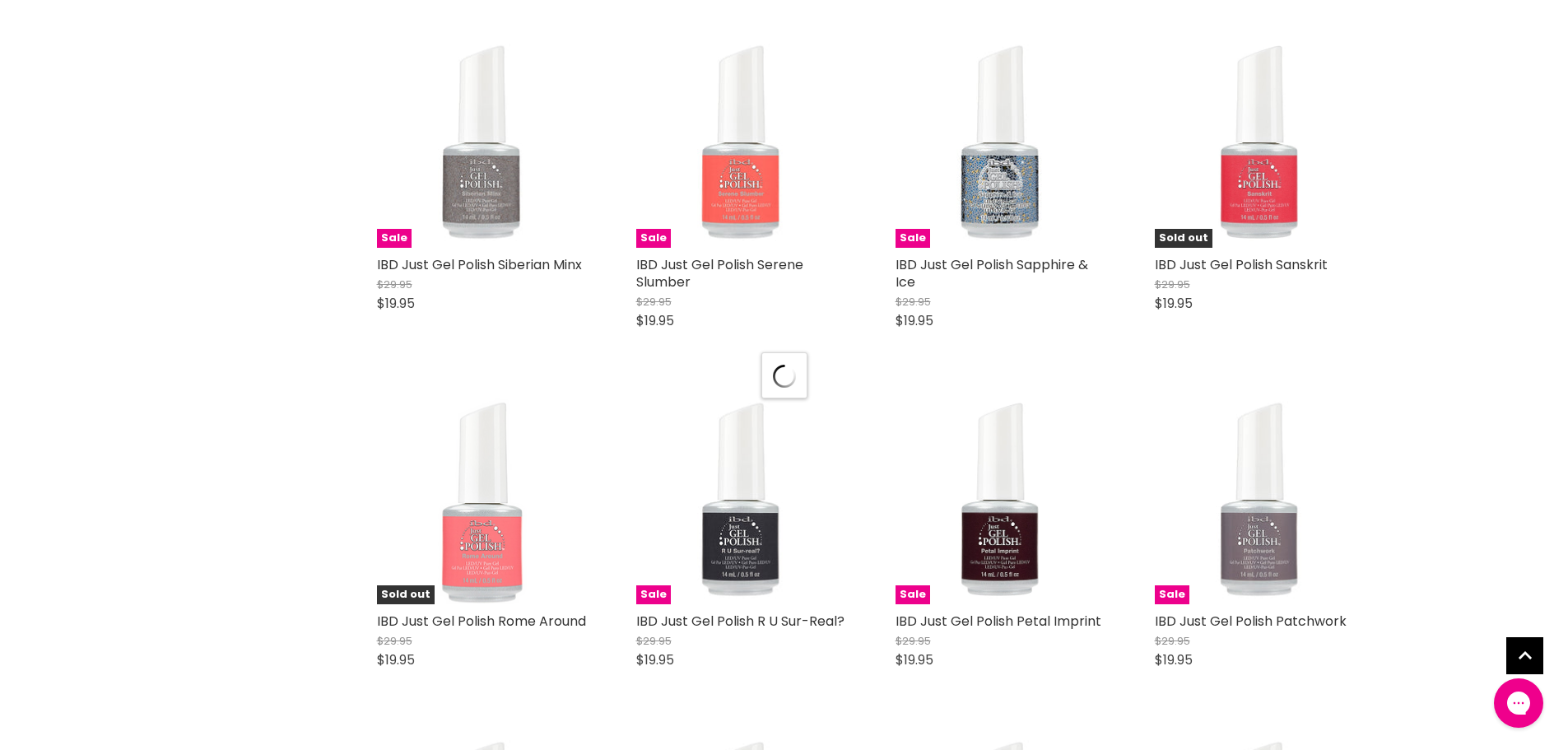
select select "created-descending"
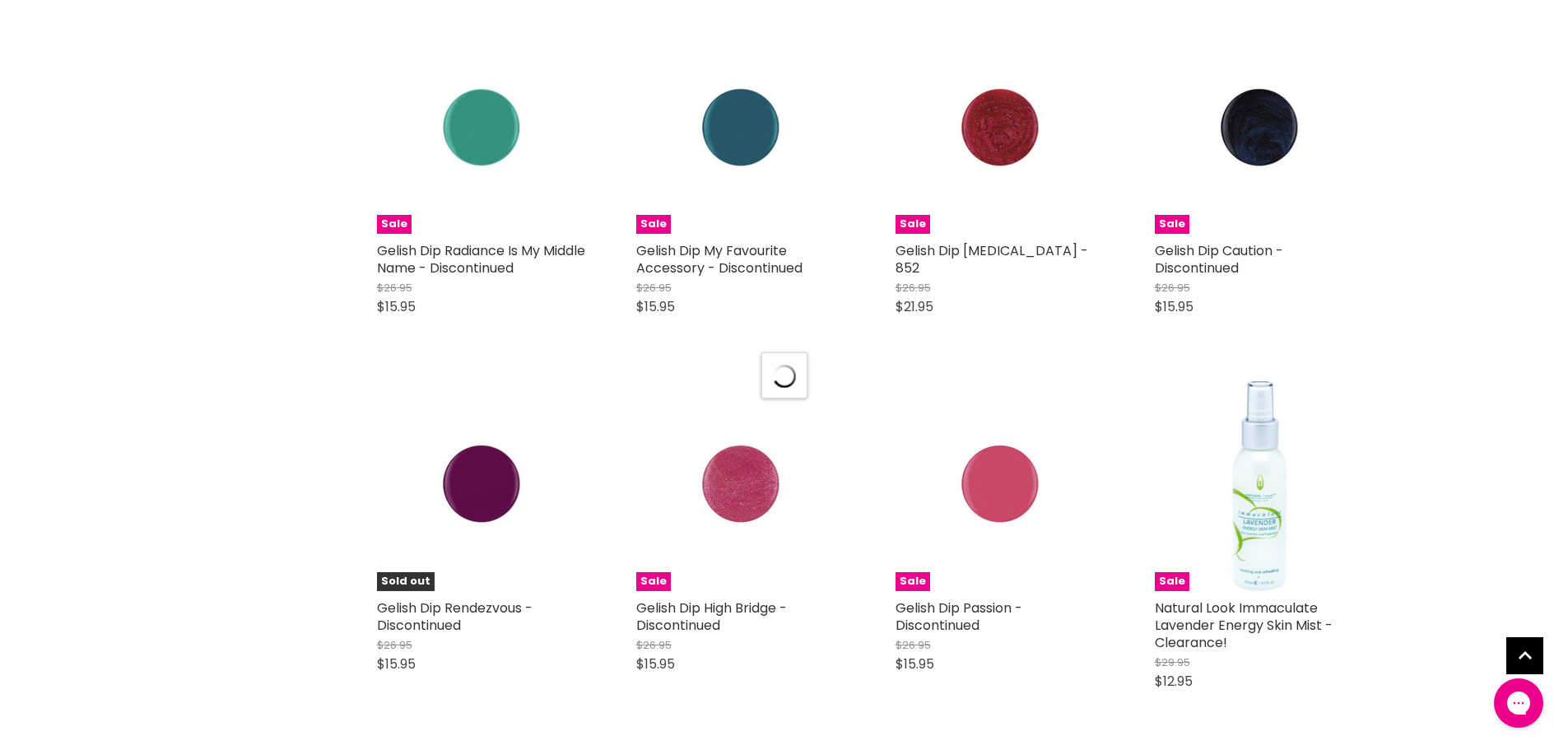
scroll to position [43029, 0]
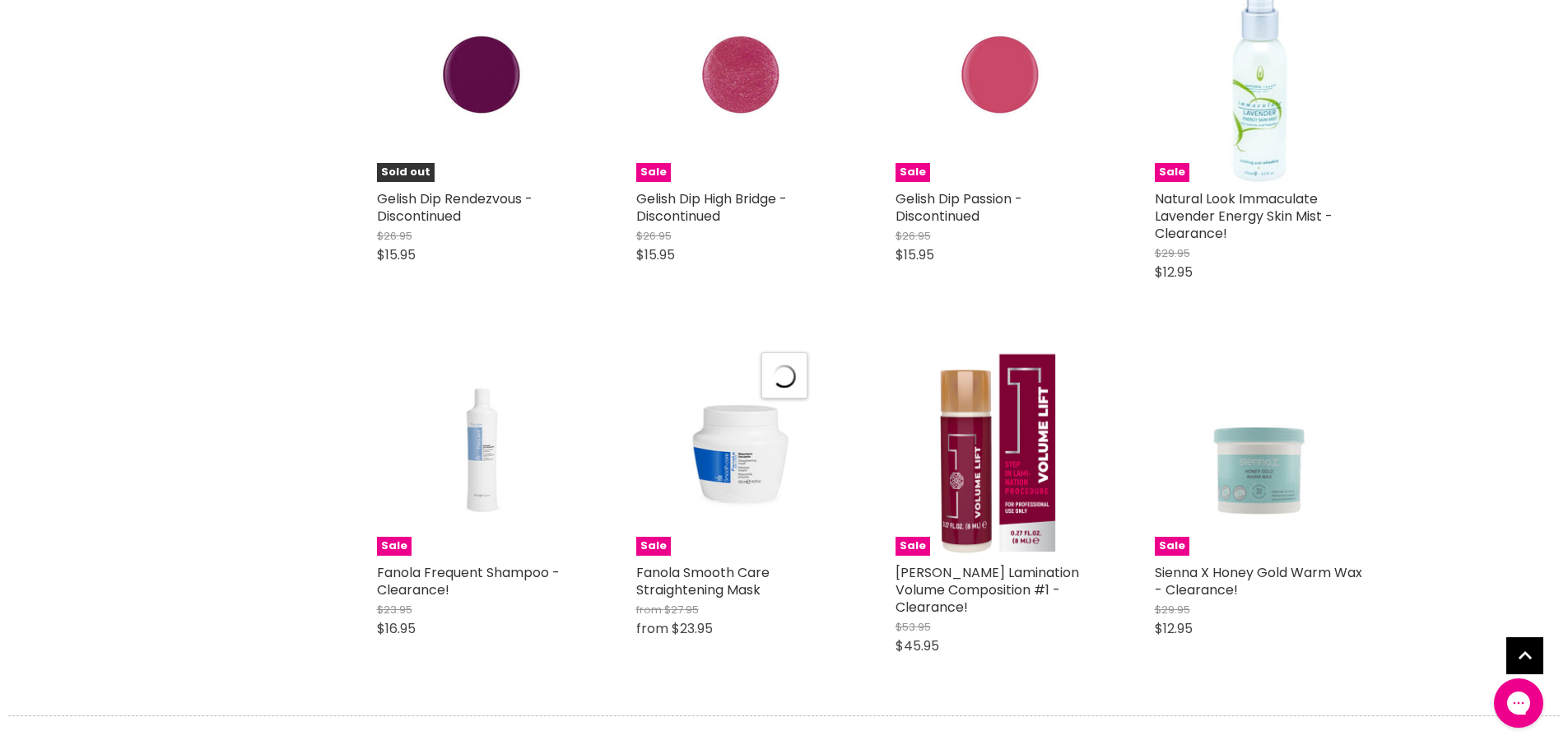
select select "created-descending"
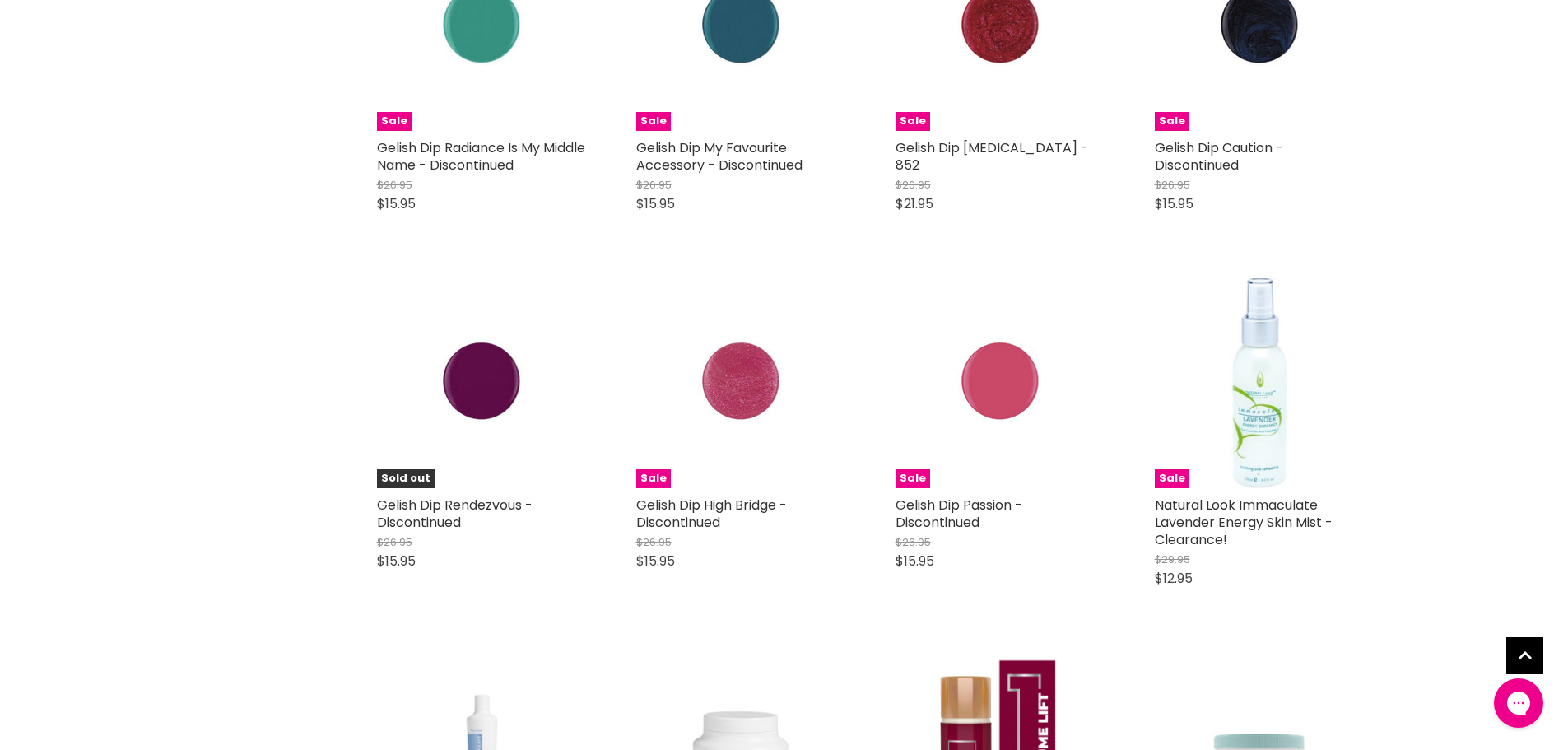
scroll to position [42969, 0]
